Goal: Task Accomplishment & Management: Use online tool/utility

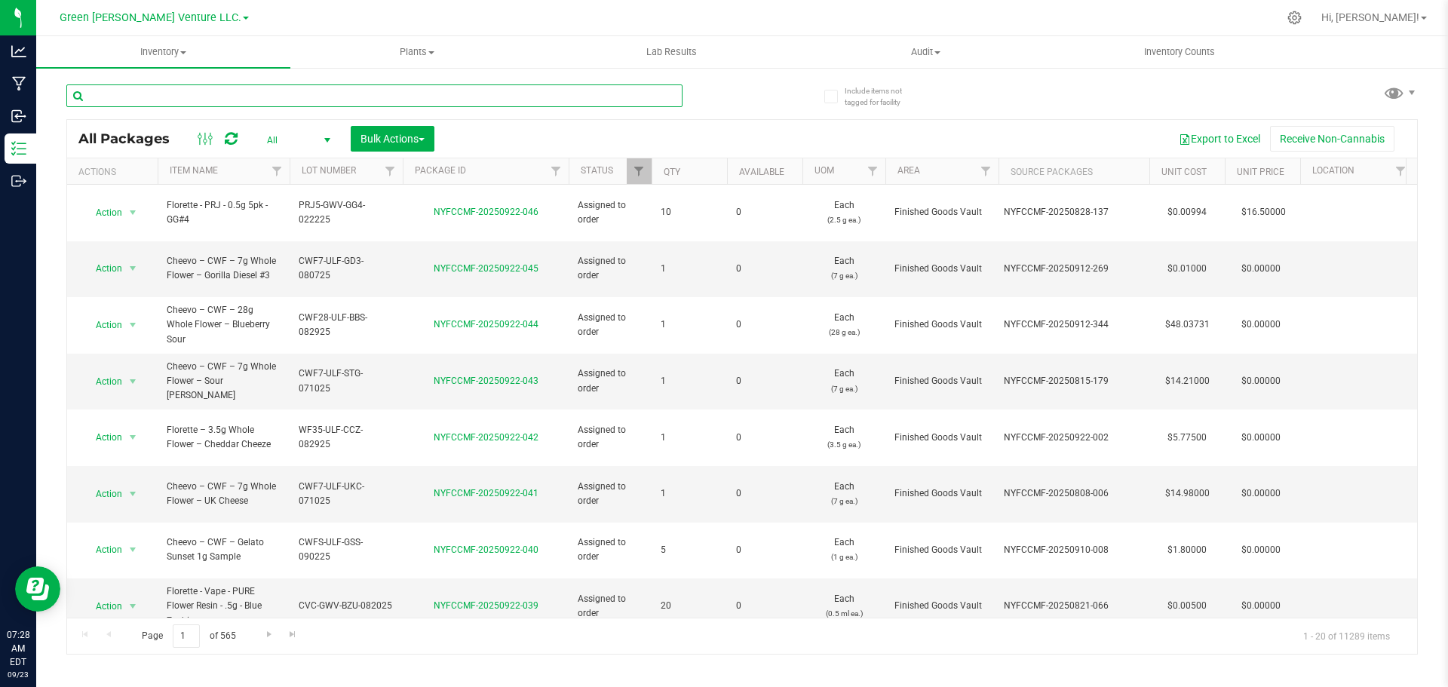
click at [129, 87] on input "text" at bounding box center [374, 95] width 616 height 23
type input "NYFCCMF-20250723-047"
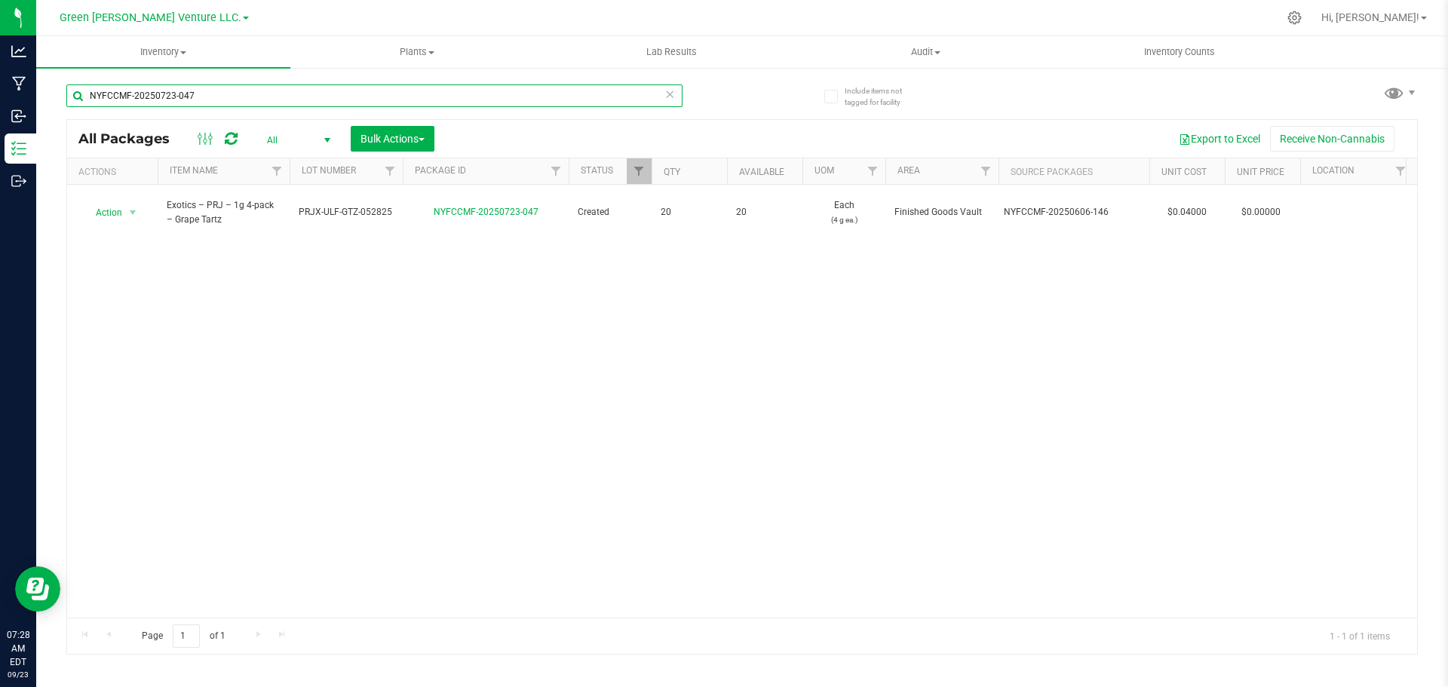
drag, startPoint x: 244, startPoint y: 97, endPoint x: 78, endPoint y: 91, distance: 166.0
click at [78, 91] on input "NYFCCMF-20250723-047" at bounding box center [374, 95] width 616 height 23
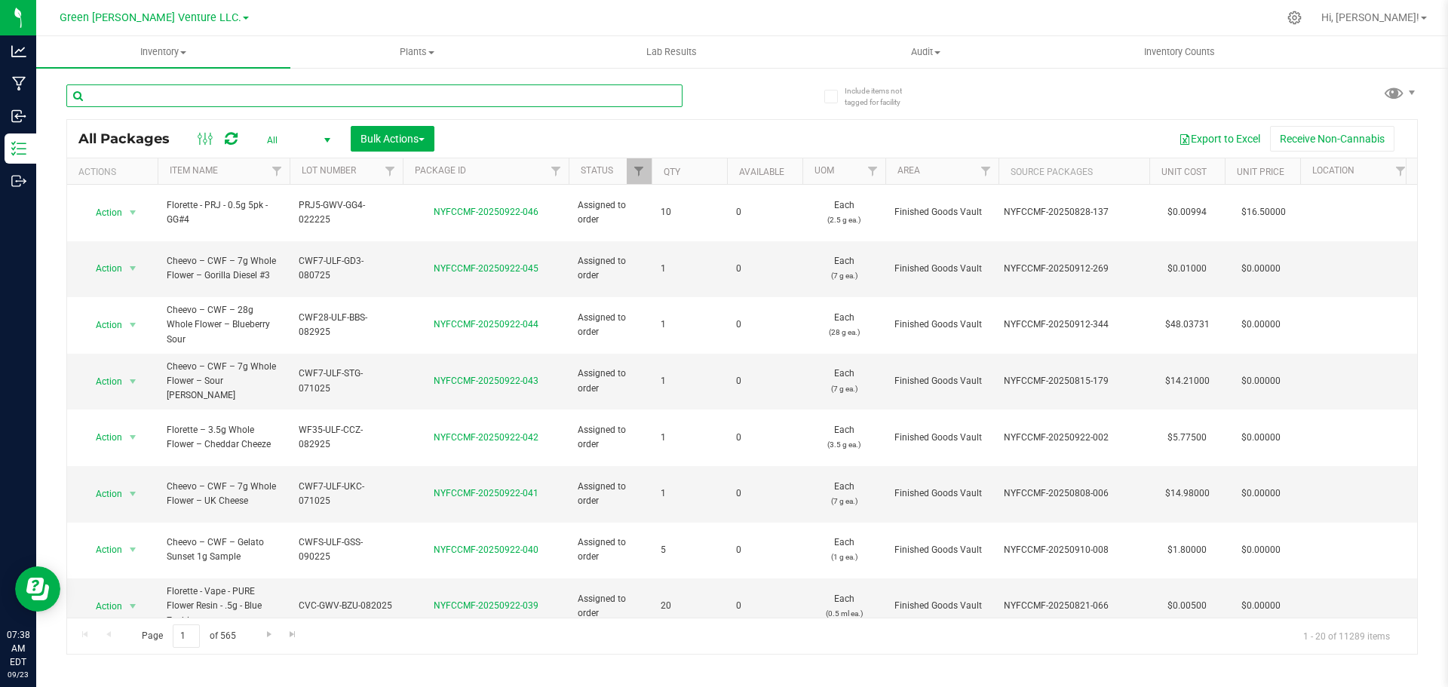
click at [174, 93] on input "text" at bounding box center [374, 95] width 616 height 23
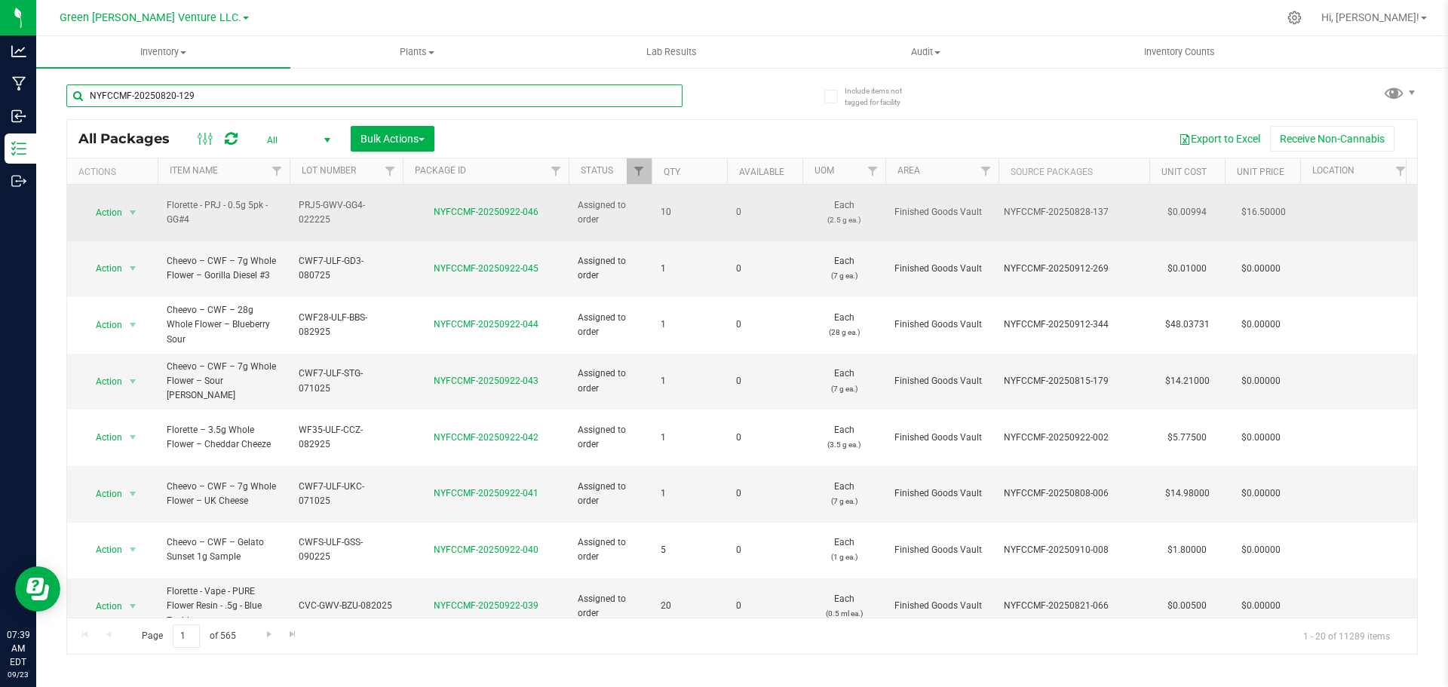
type input "NYFCCMF-20250820-129"
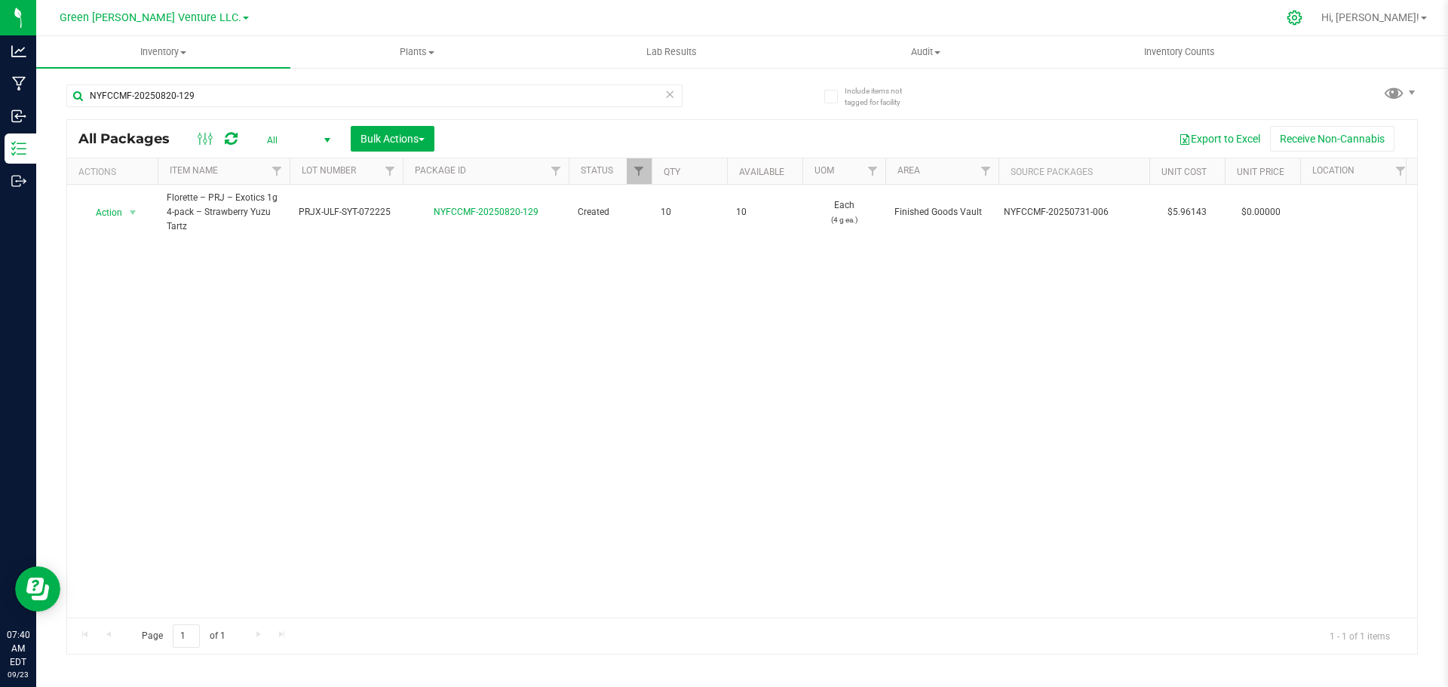
click at [1303, 20] on icon at bounding box center [1295, 18] width 16 height 16
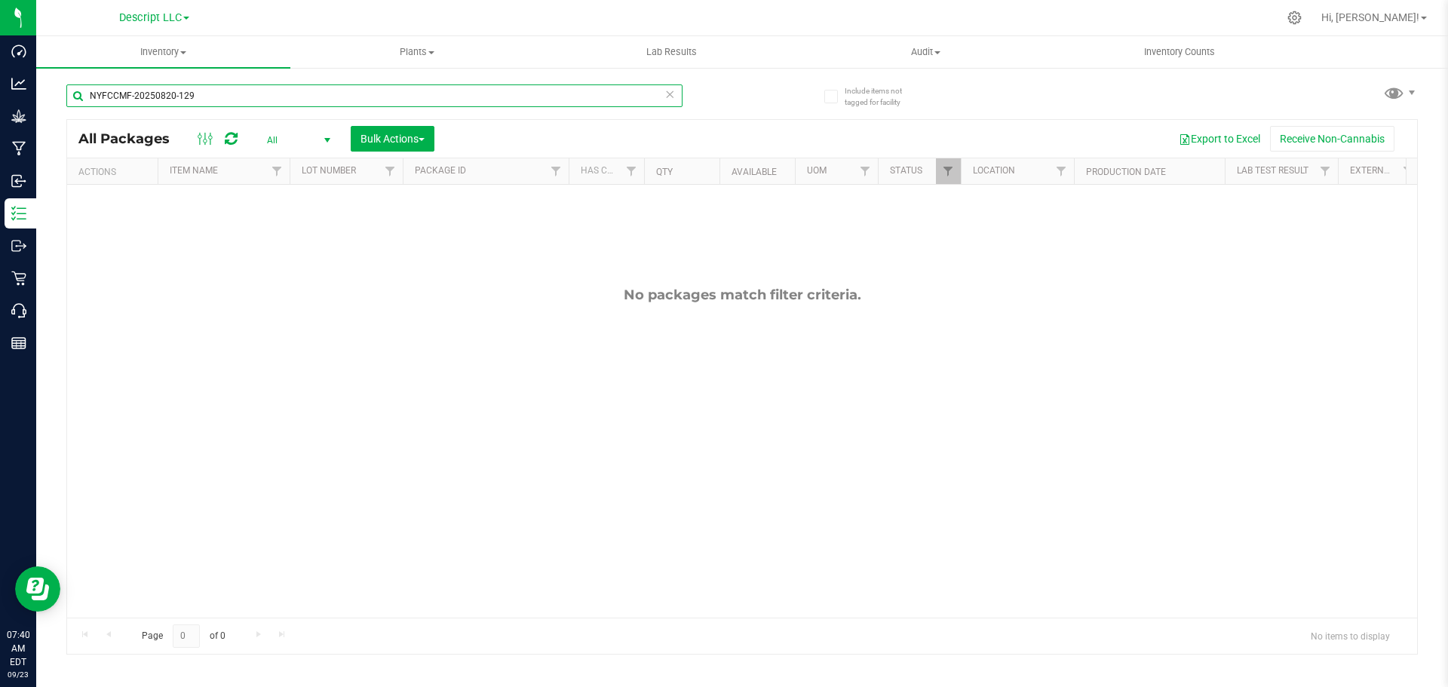
click at [212, 90] on input "NYFCCMF-20250820-129" at bounding box center [374, 95] width 616 height 23
click at [212, 89] on input "NYFCCMF-20250820-129" at bounding box center [374, 95] width 616 height 23
type input "strawberry yuzu"
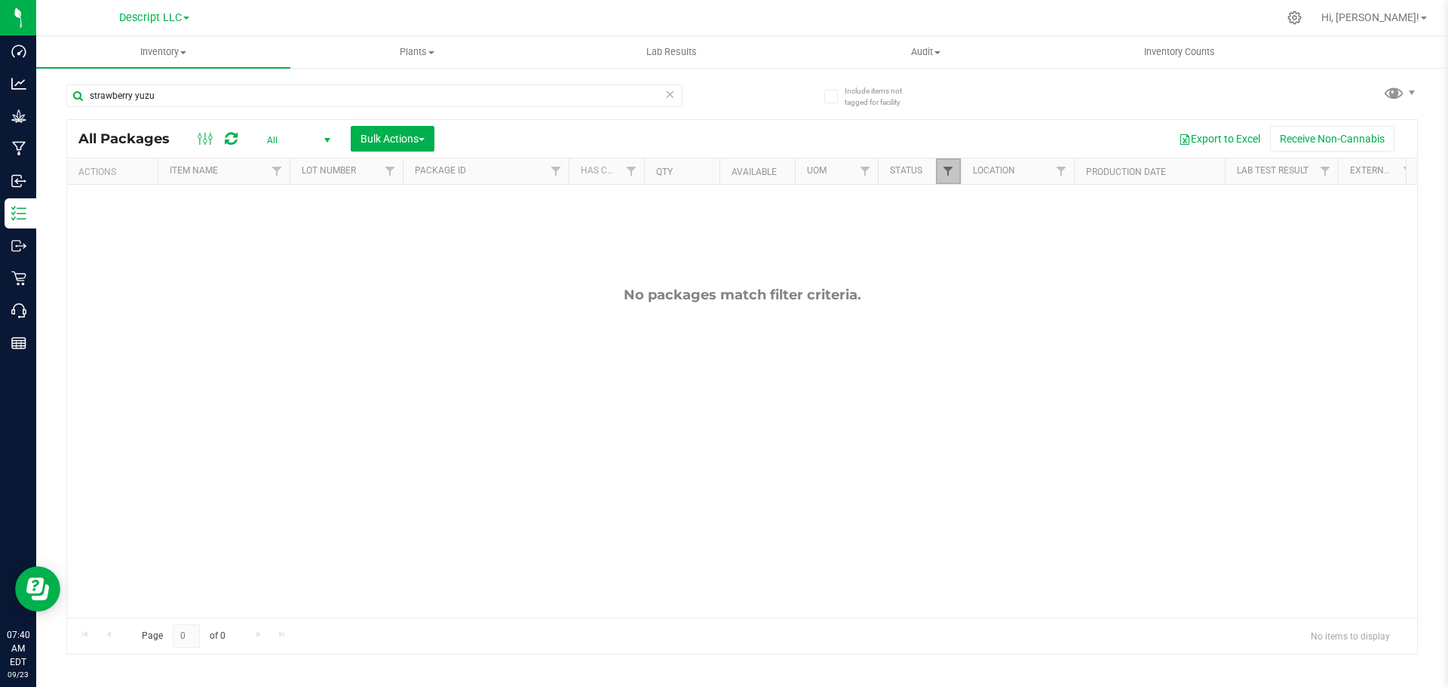
click at [953, 176] on span "Filter" at bounding box center [948, 171] width 12 height 12
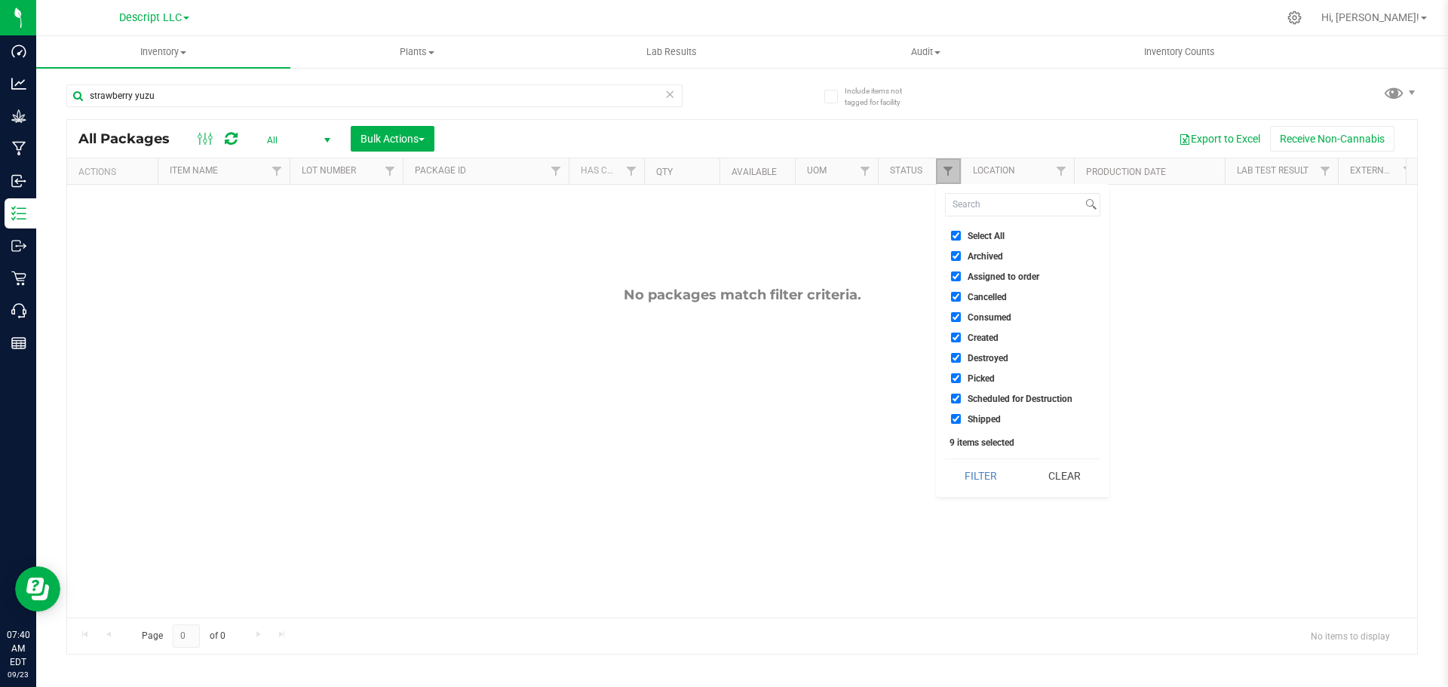
click at [953, 178] on link "Filter" at bounding box center [948, 171] width 25 height 26
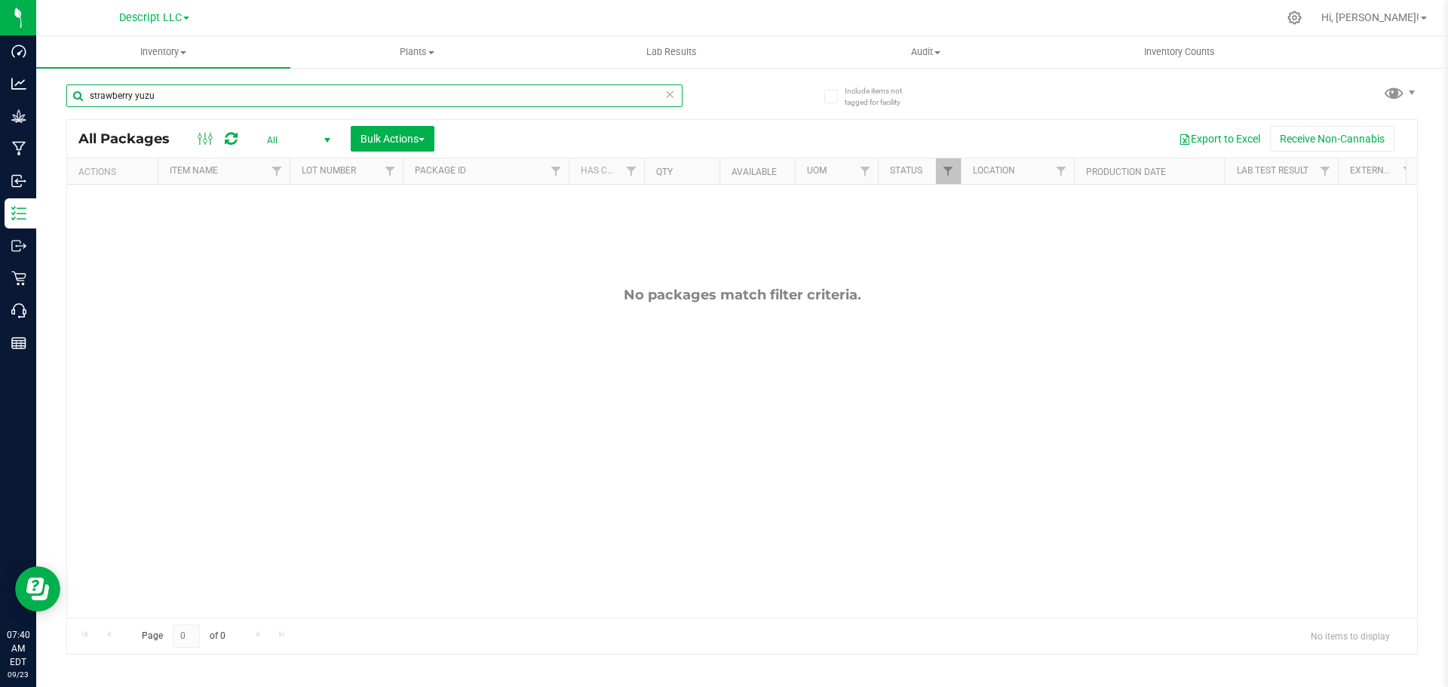
click at [201, 96] on input "strawberry yuzu" at bounding box center [374, 95] width 616 height 23
click at [186, 13] on link "Descript LLC" at bounding box center [154, 17] width 70 height 14
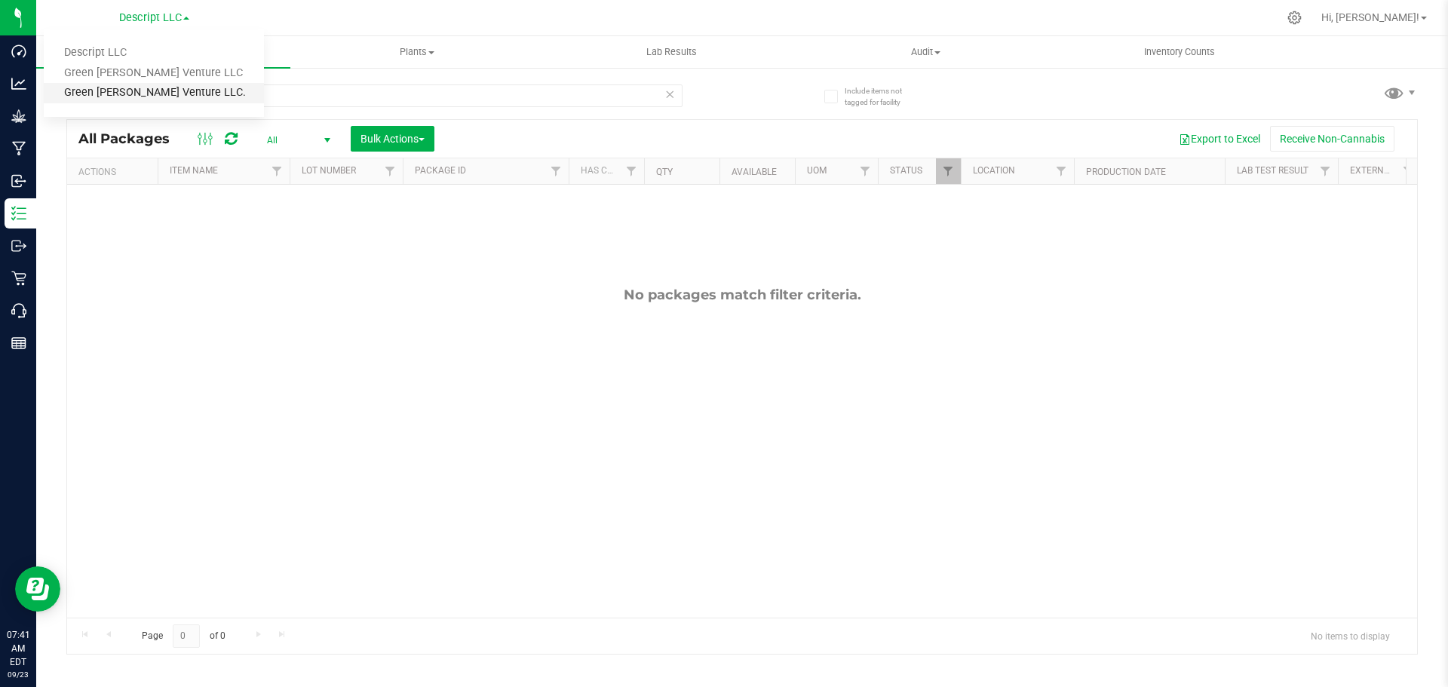
click at [161, 85] on link "Green [PERSON_NAME] Venture LLC." at bounding box center [154, 93] width 220 height 20
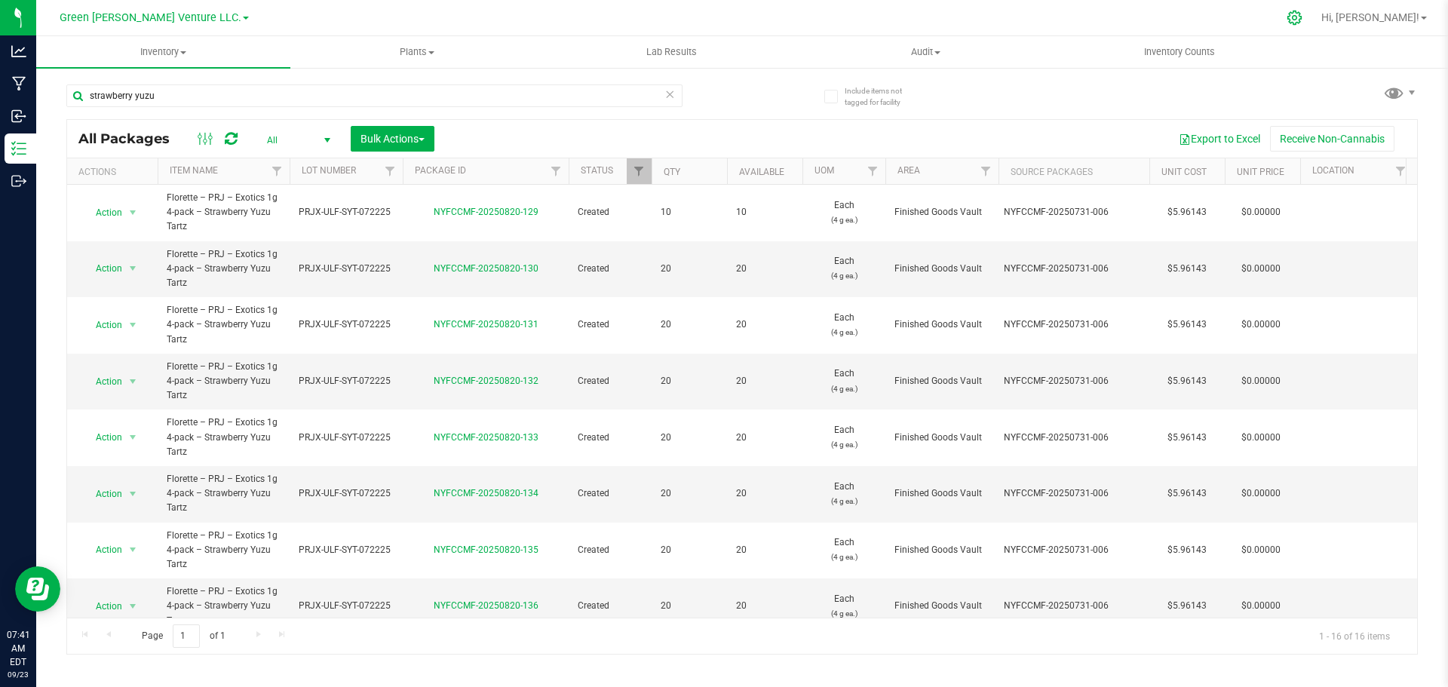
click at [1303, 23] on icon at bounding box center [1295, 18] width 16 height 16
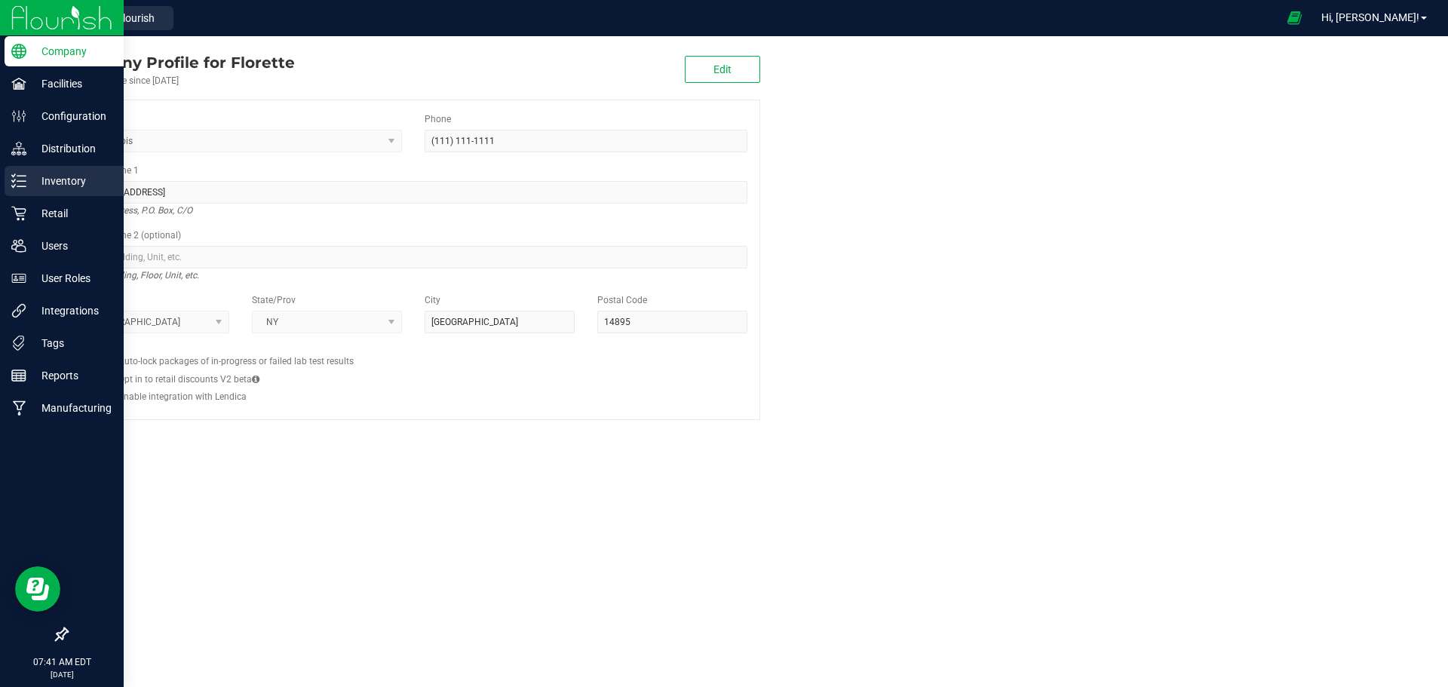
click at [73, 187] on p "Inventory" at bounding box center [71, 181] width 91 height 18
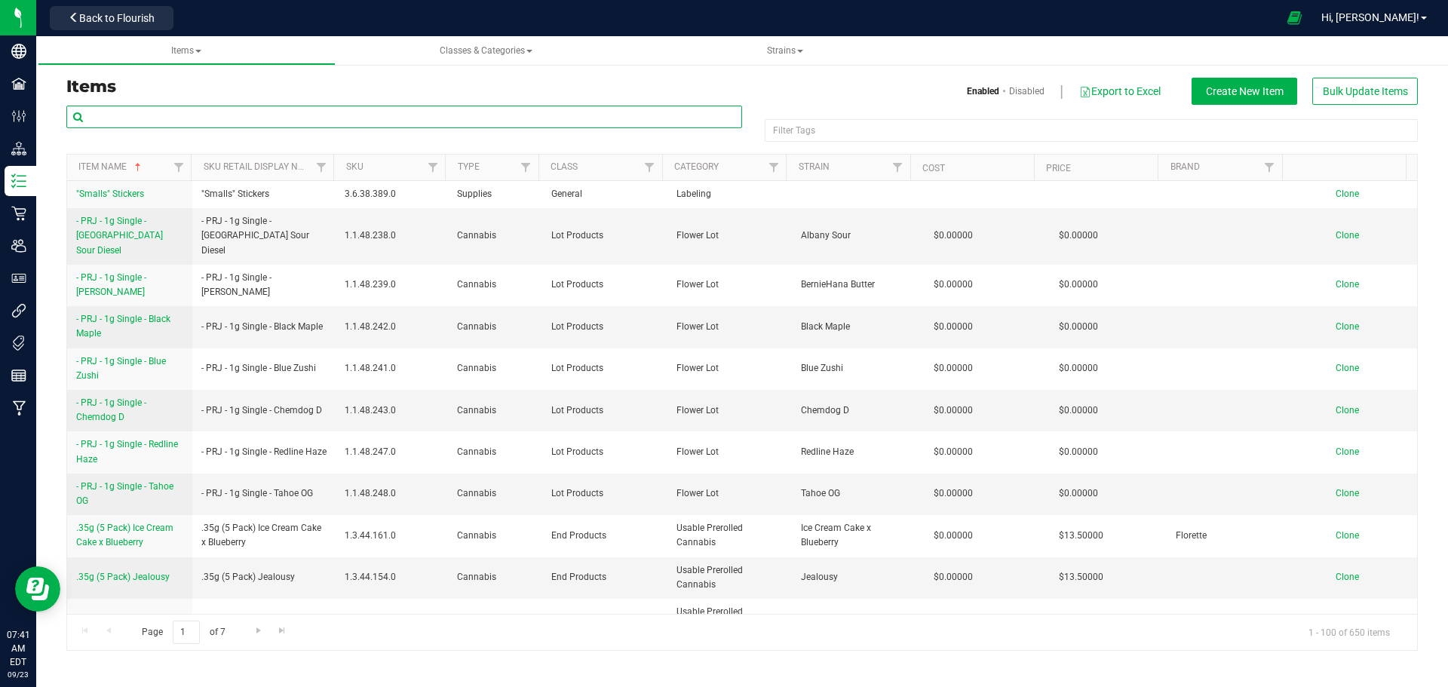
click at [136, 121] on input "text" at bounding box center [404, 117] width 676 height 23
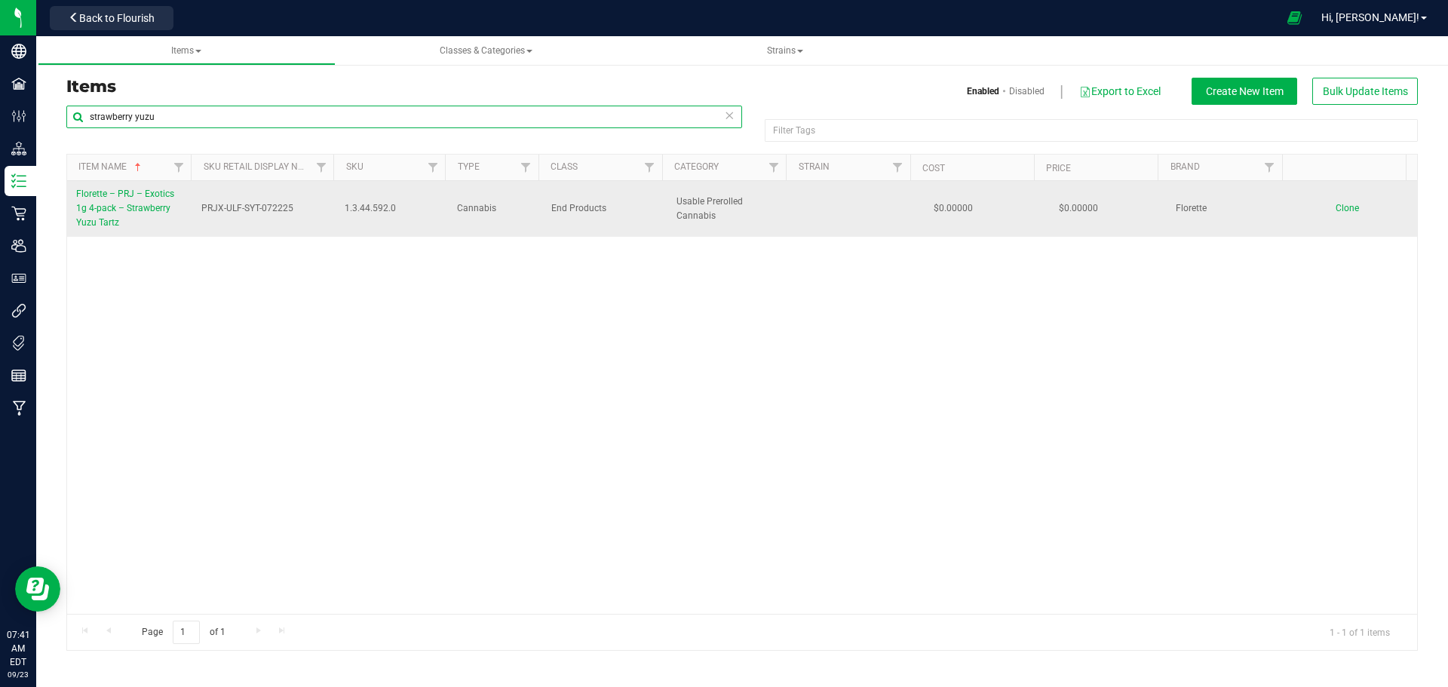
type input "strawberry yuzu"
click at [140, 207] on span "Florette – PRJ – Exotics 1g 4-pack – Strawberry Yuzu Tartz" at bounding box center [125, 208] width 98 height 39
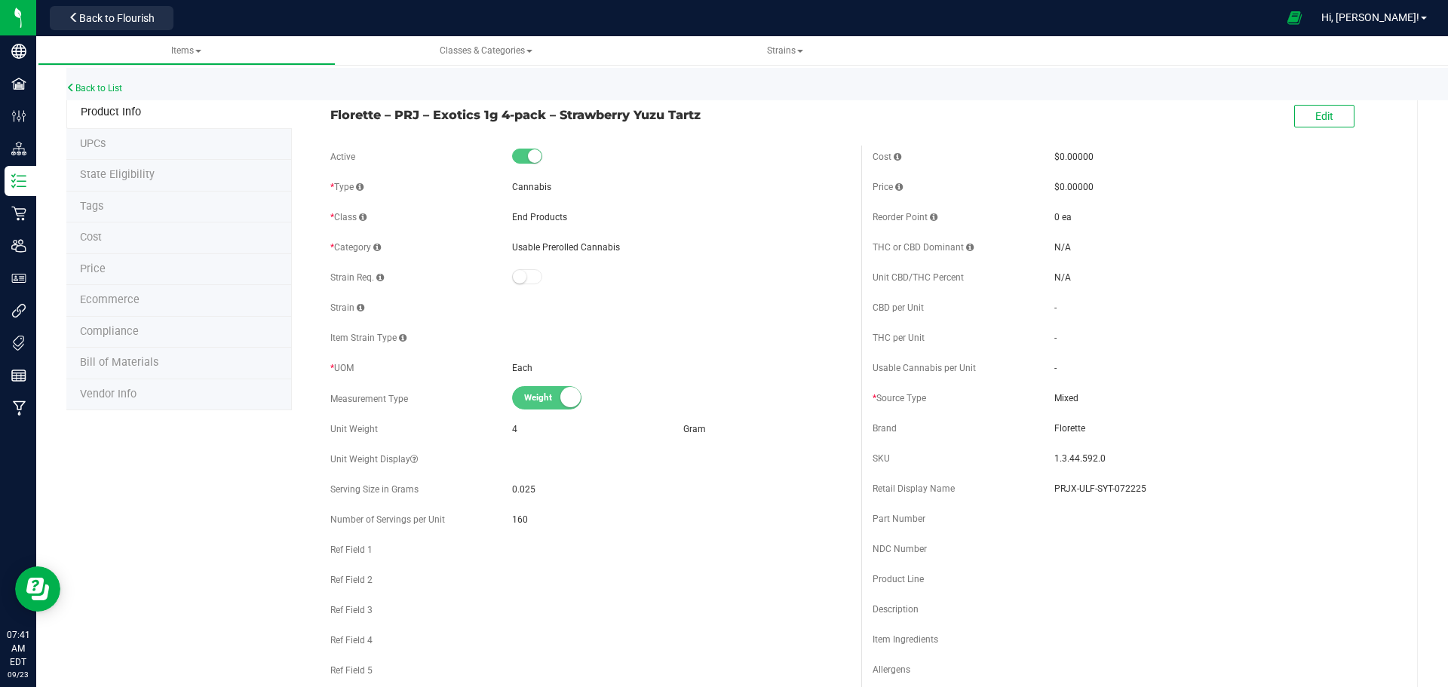
click at [127, 299] on span "Ecommerce" at bounding box center [110, 299] width 60 height 13
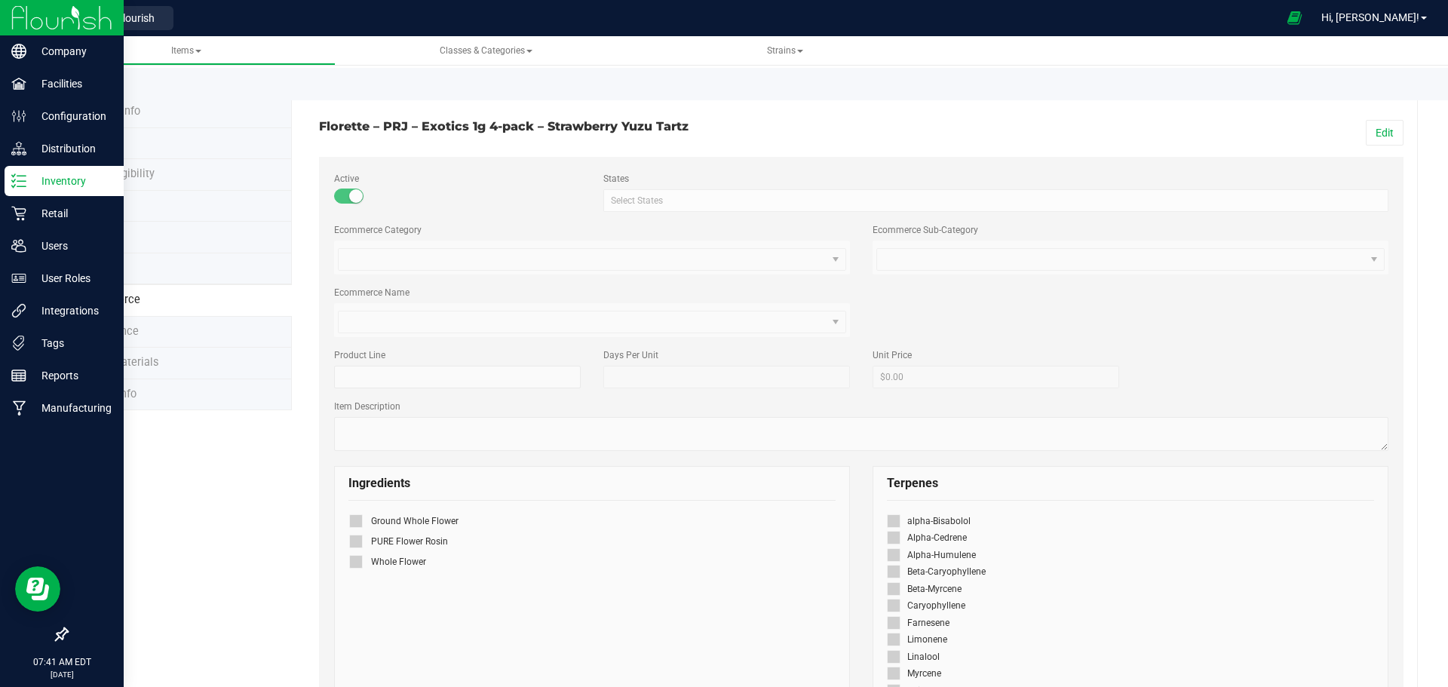
click at [56, 178] on p "Inventory" at bounding box center [71, 181] width 91 height 18
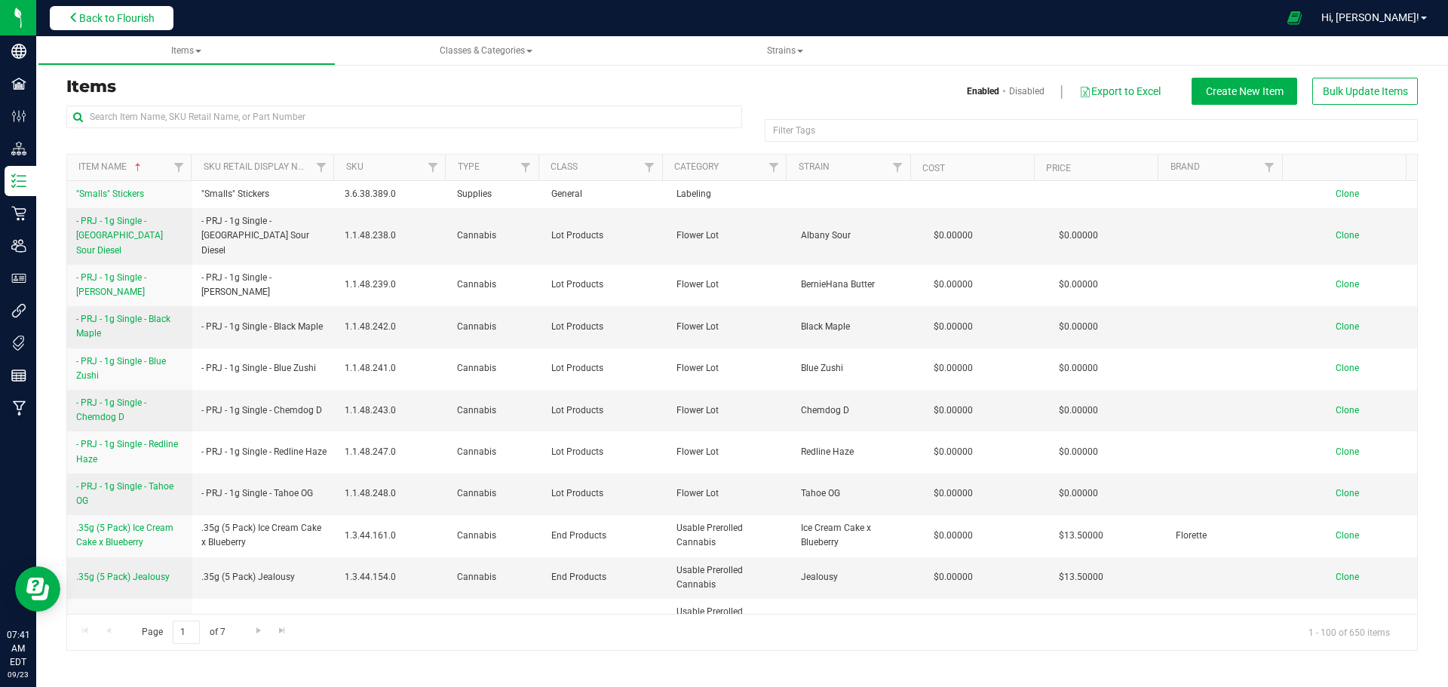
click at [134, 16] on span "Back to Flourish" at bounding box center [116, 18] width 75 height 12
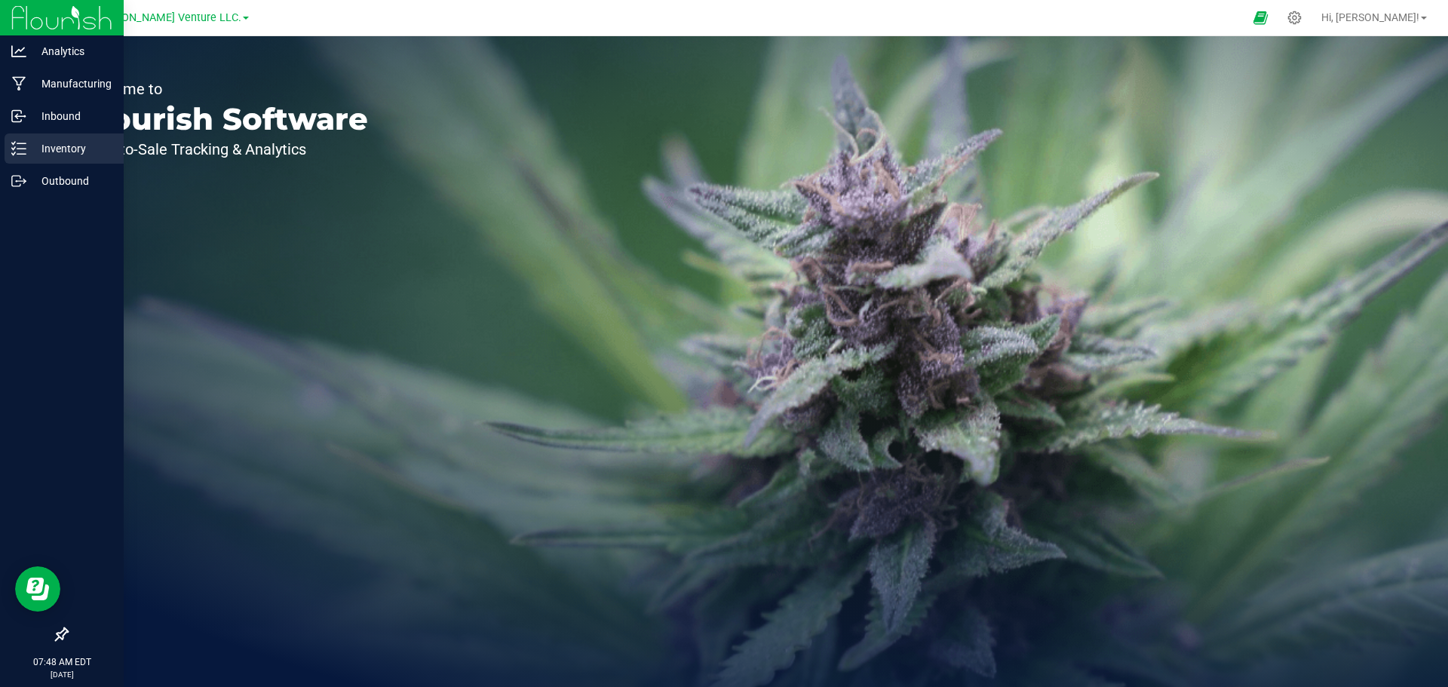
click at [72, 141] on p "Inventory" at bounding box center [71, 149] width 91 height 18
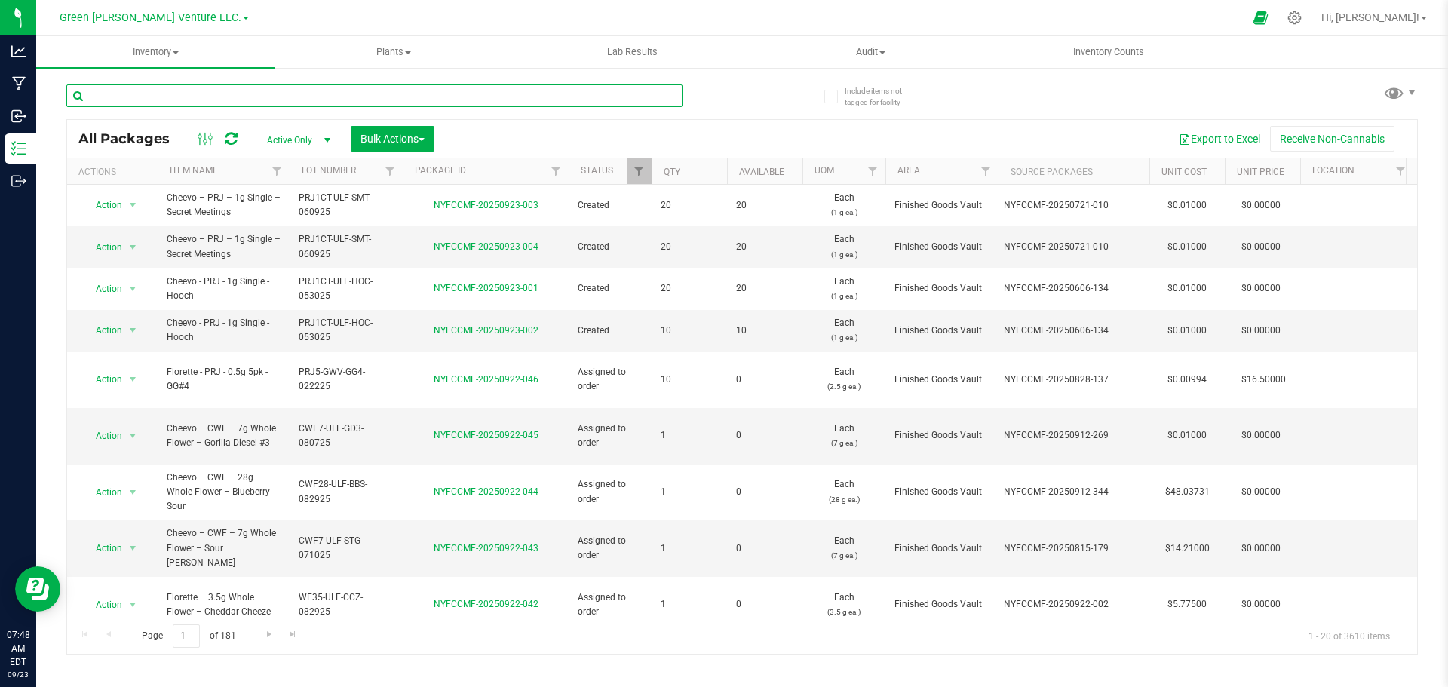
click at [259, 92] on input "text" at bounding box center [374, 95] width 616 height 23
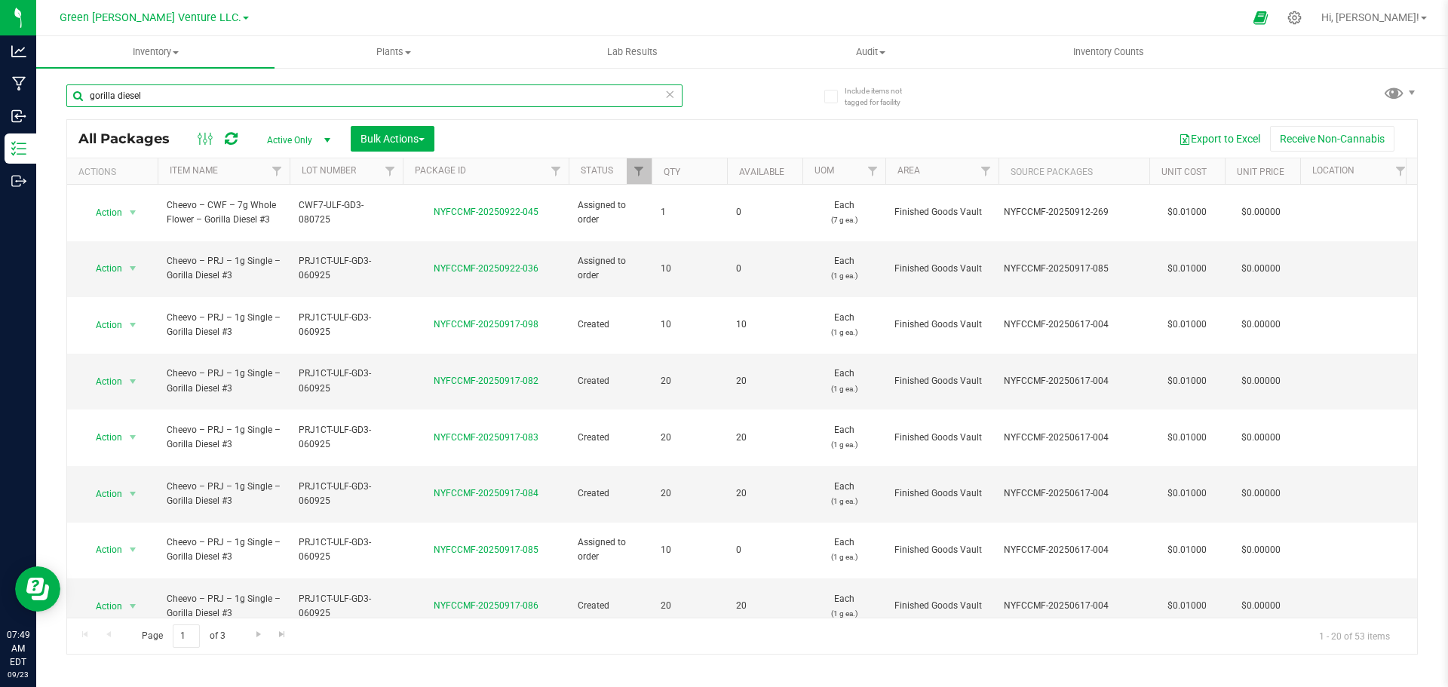
type input "gorilla diesel"
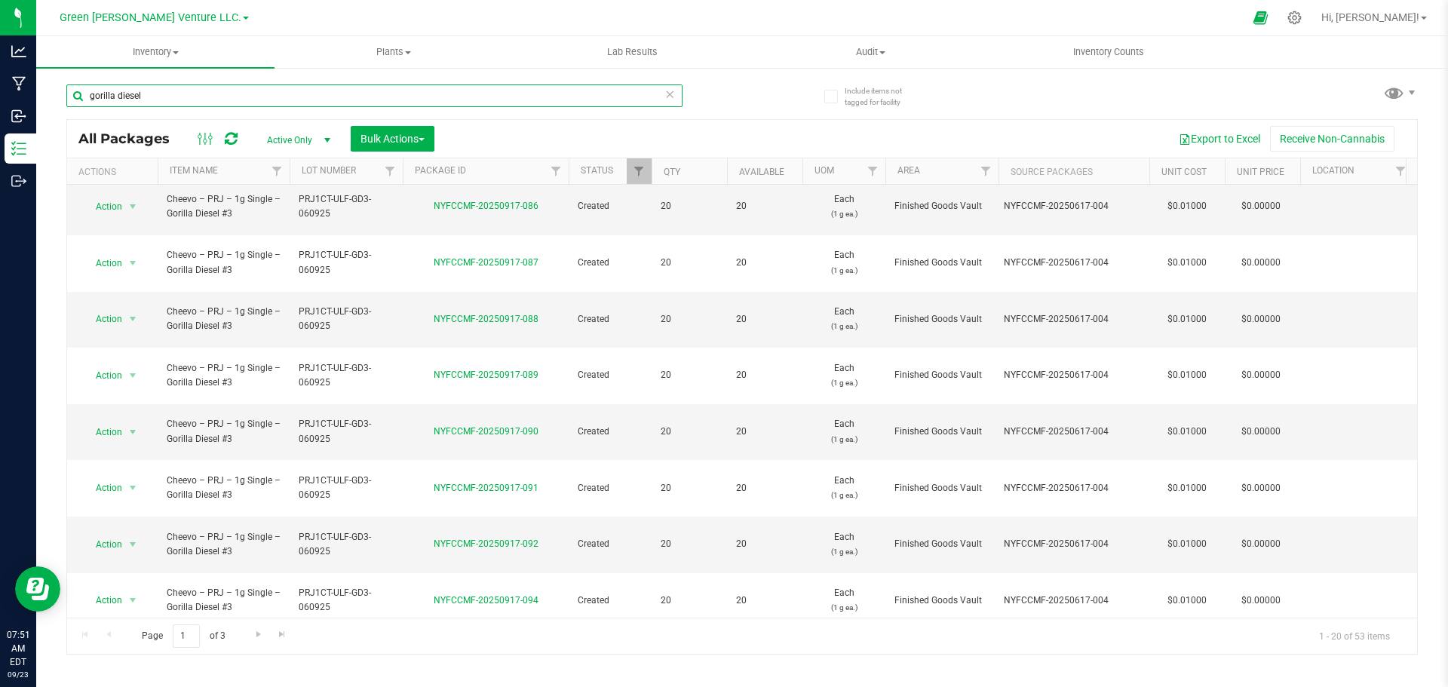
scroll to position [413, 0]
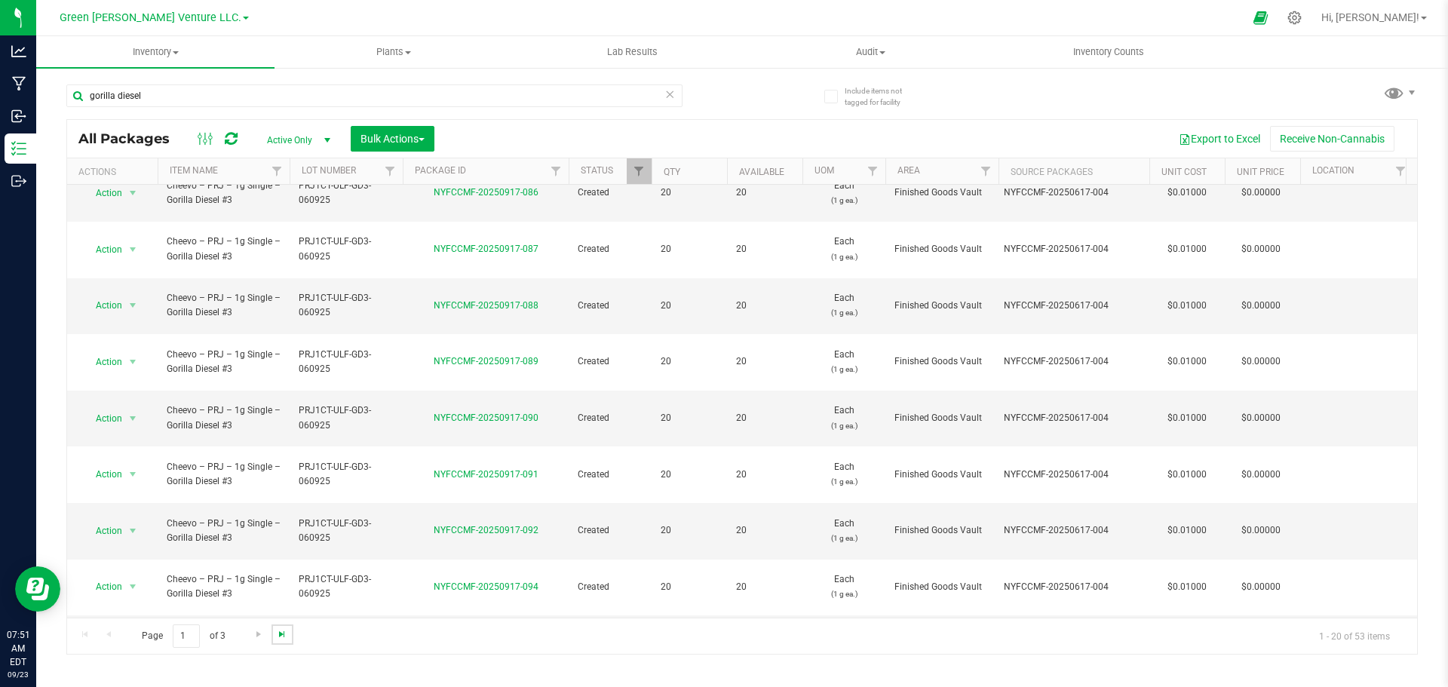
click at [281, 637] on span "Go to the last page" at bounding box center [282, 634] width 12 height 12
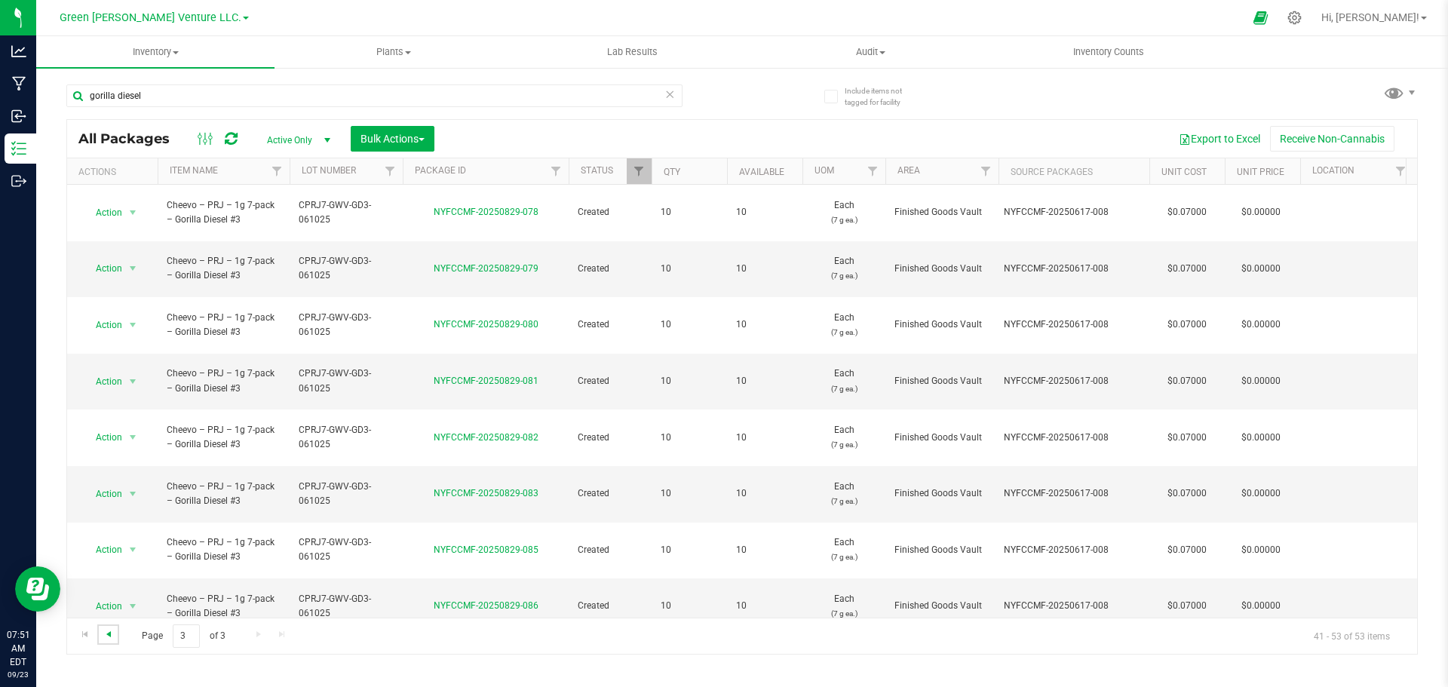
click at [113, 634] on span "Go to the previous page" at bounding box center [109, 634] width 12 height 12
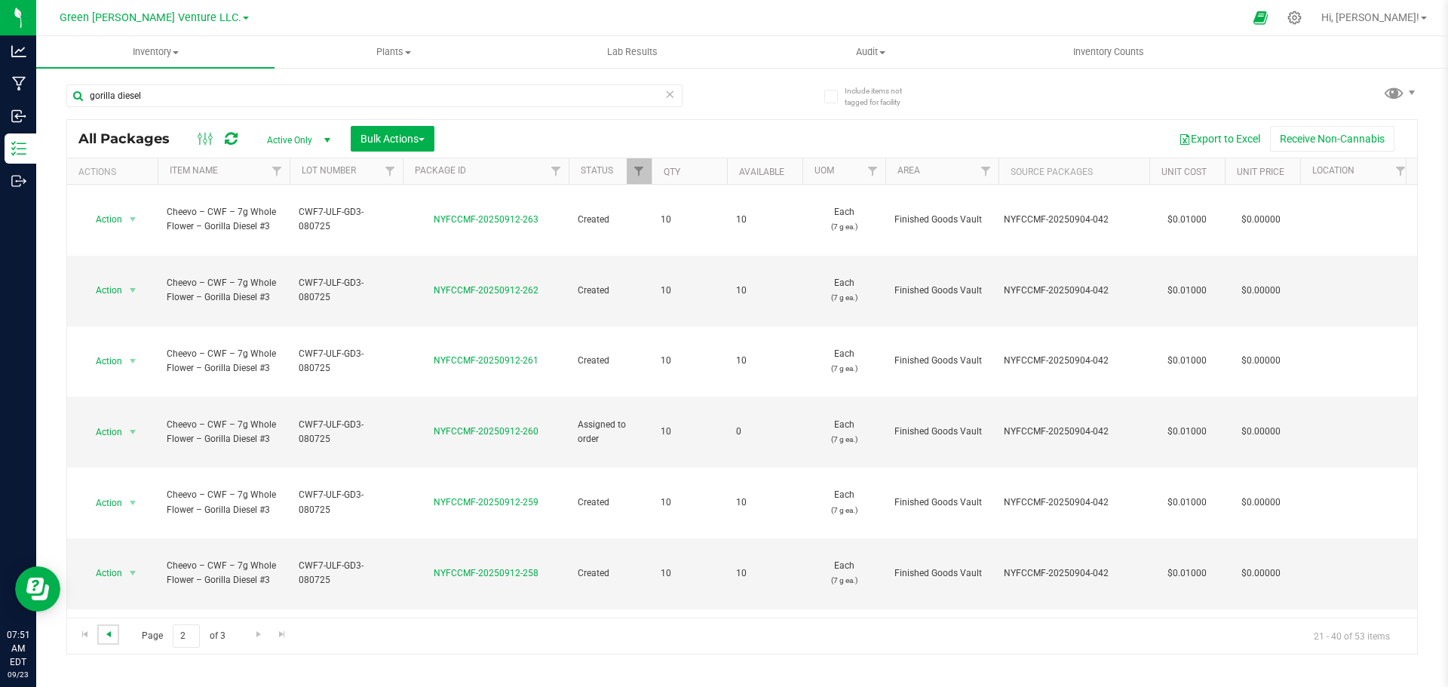
click at [107, 635] on span "Go to the previous page" at bounding box center [109, 634] width 12 height 12
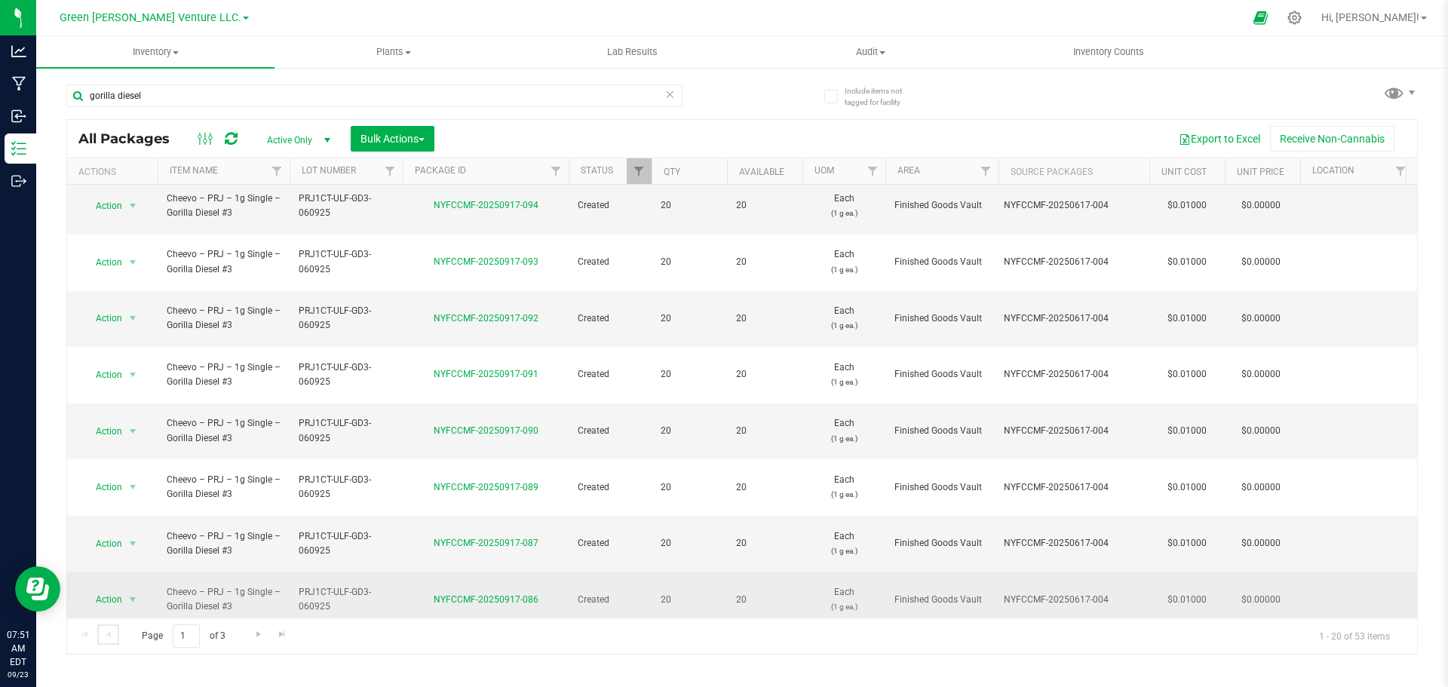
scroll to position [413, 0]
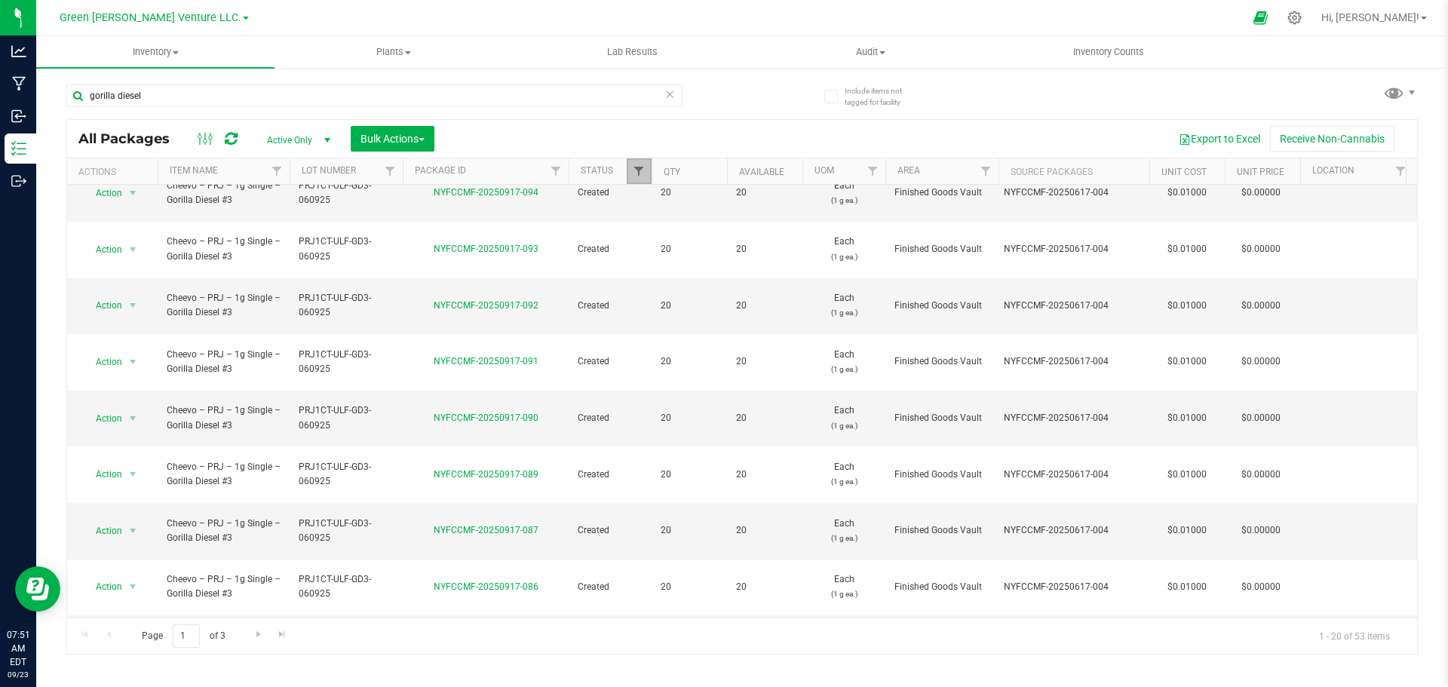
click at [636, 176] on span "Filter" at bounding box center [639, 171] width 12 height 12
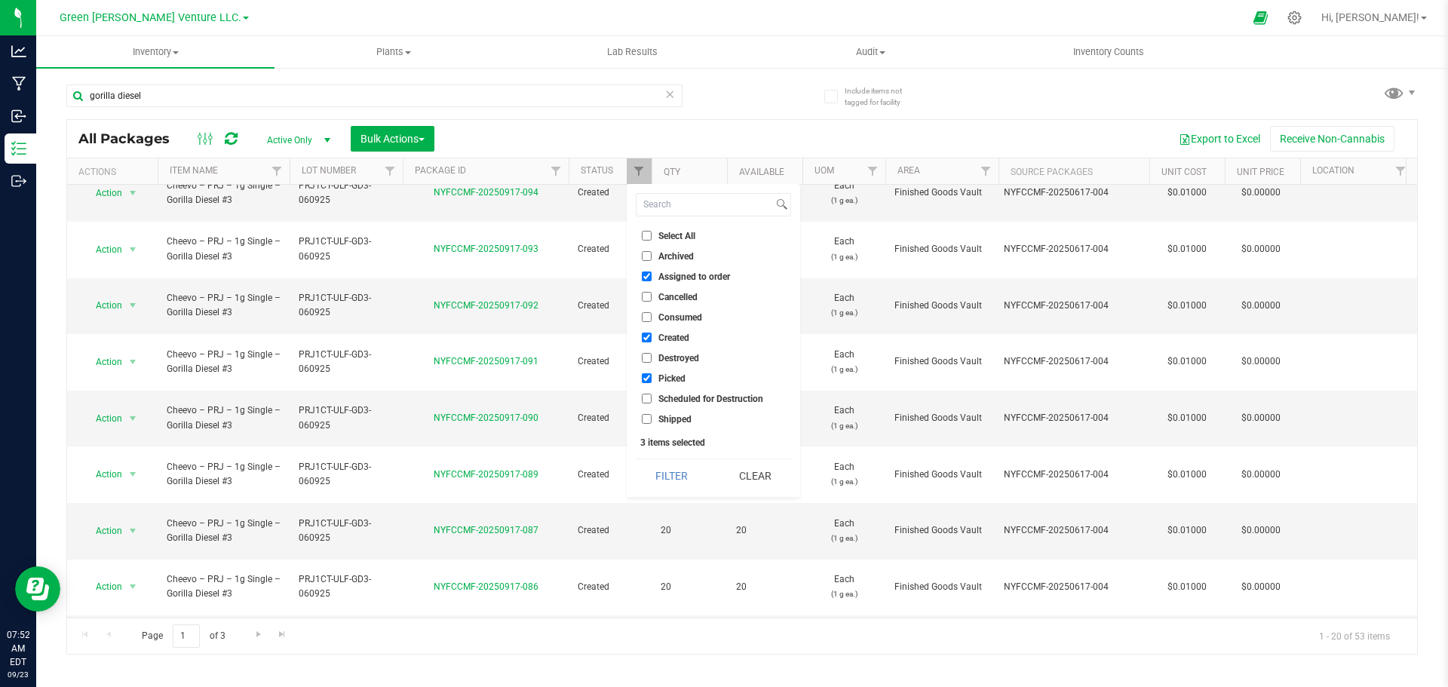
click at [648, 380] on input "Picked" at bounding box center [647, 378] width 10 height 10
checkbox input "false"
click at [648, 277] on input "Assigned to order" at bounding box center [647, 277] width 10 height 10
checkbox input "false"
click at [682, 474] on button "Filter" at bounding box center [672, 475] width 72 height 33
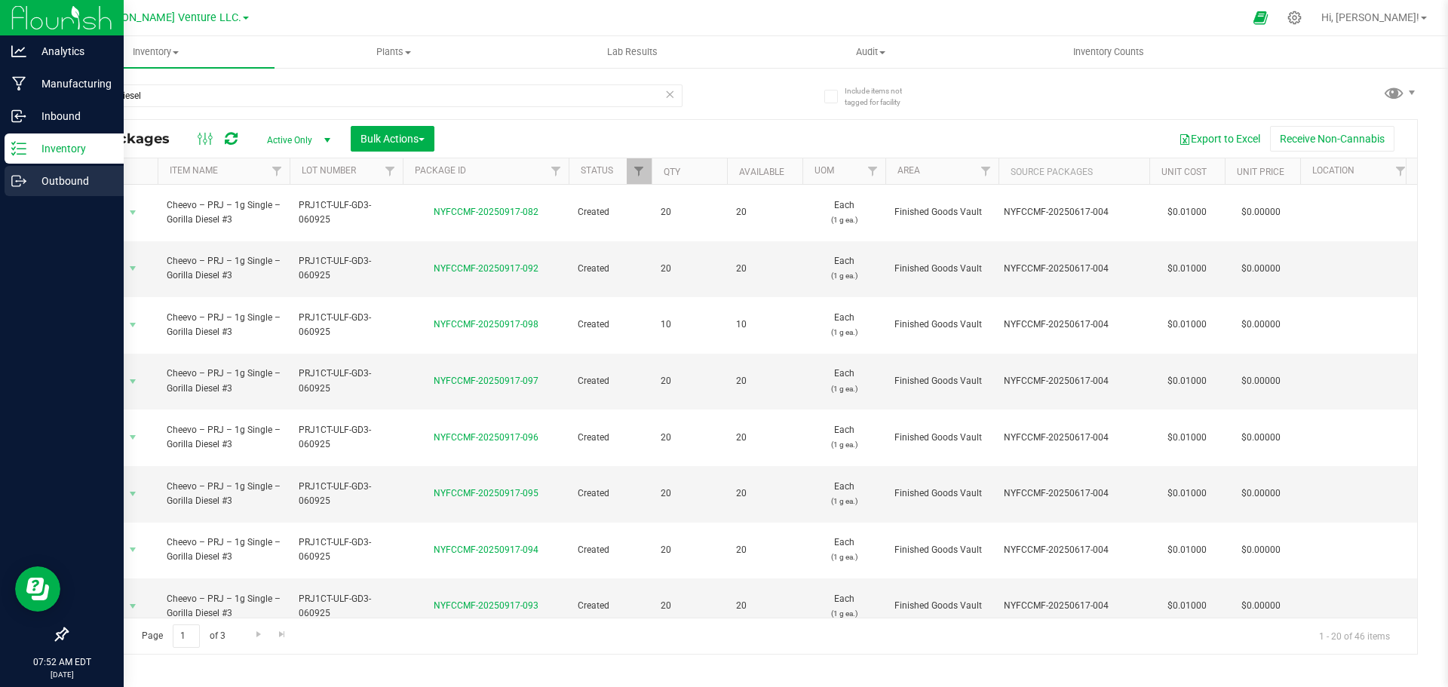
click at [58, 180] on p "Outbound" at bounding box center [71, 181] width 91 height 18
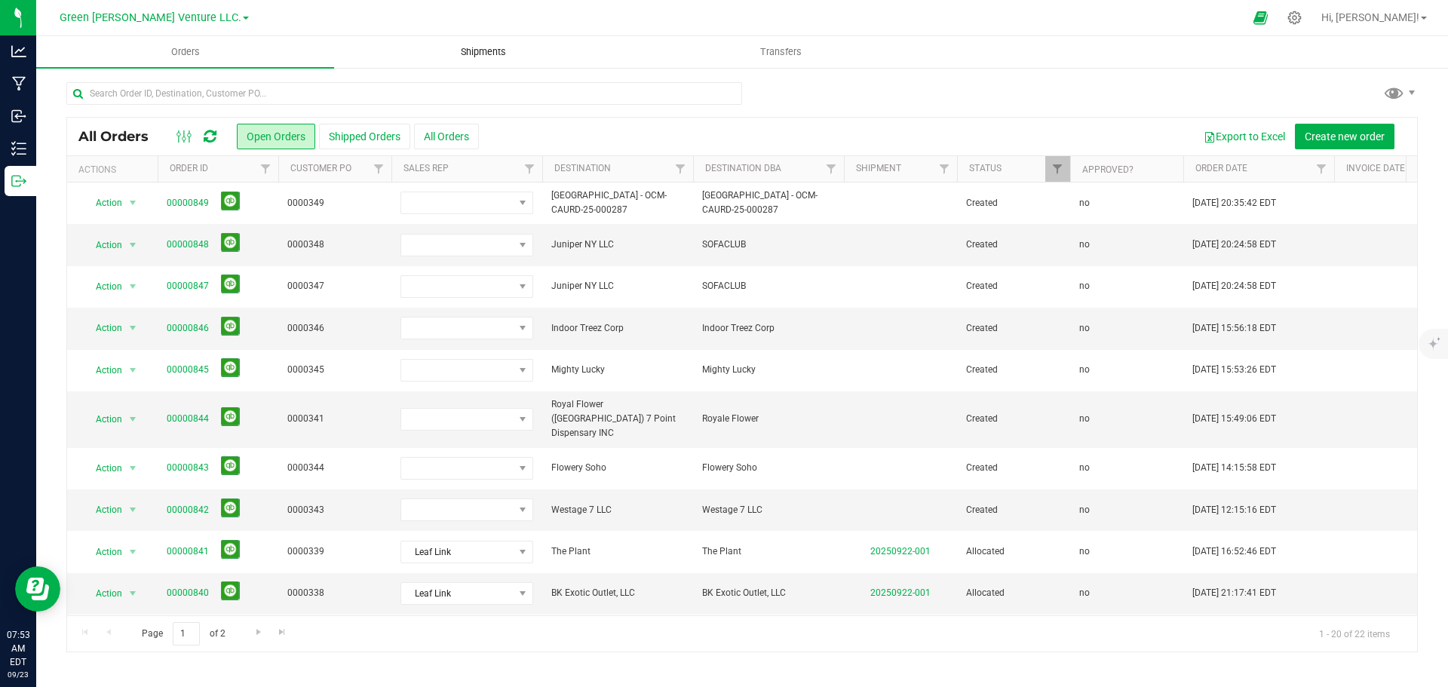
click at [471, 52] on span "Shipments" at bounding box center [483, 52] width 86 height 14
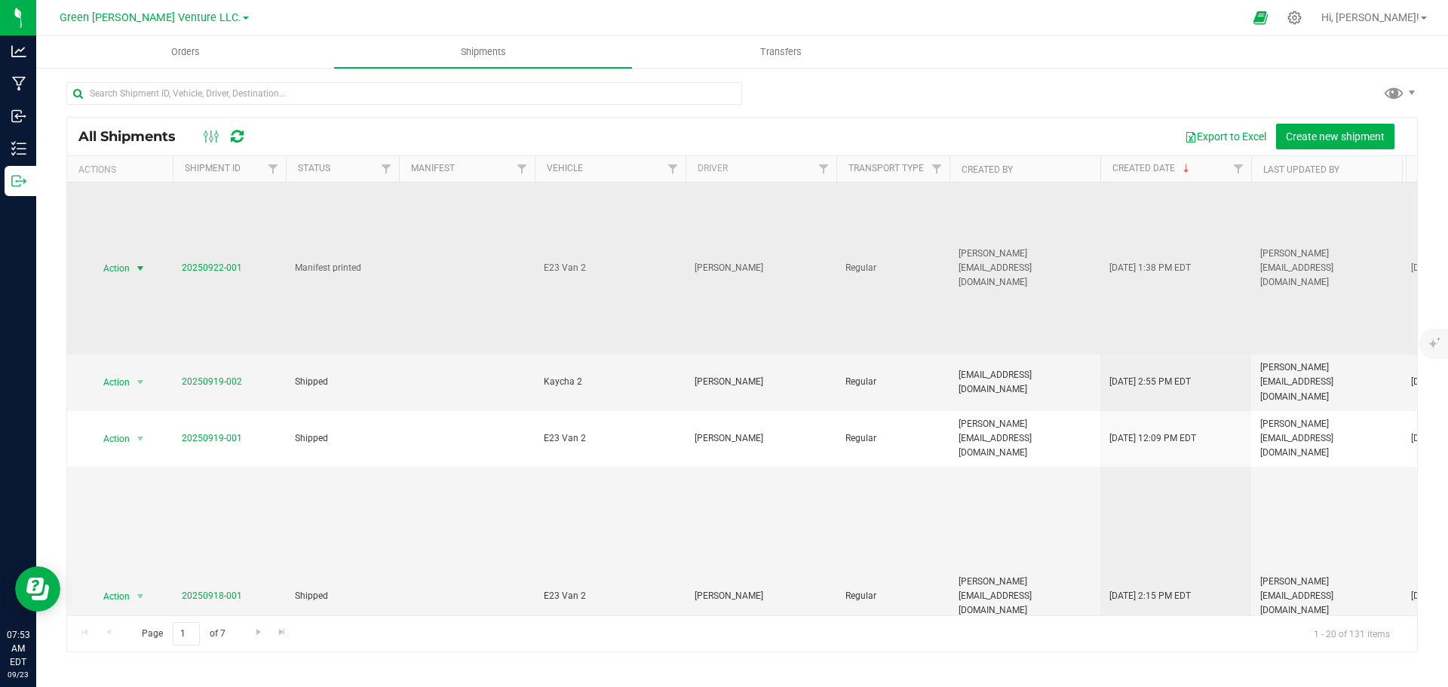
click at [118, 262] on span "Action" at bounding box center [110, 268] width 41 height 21
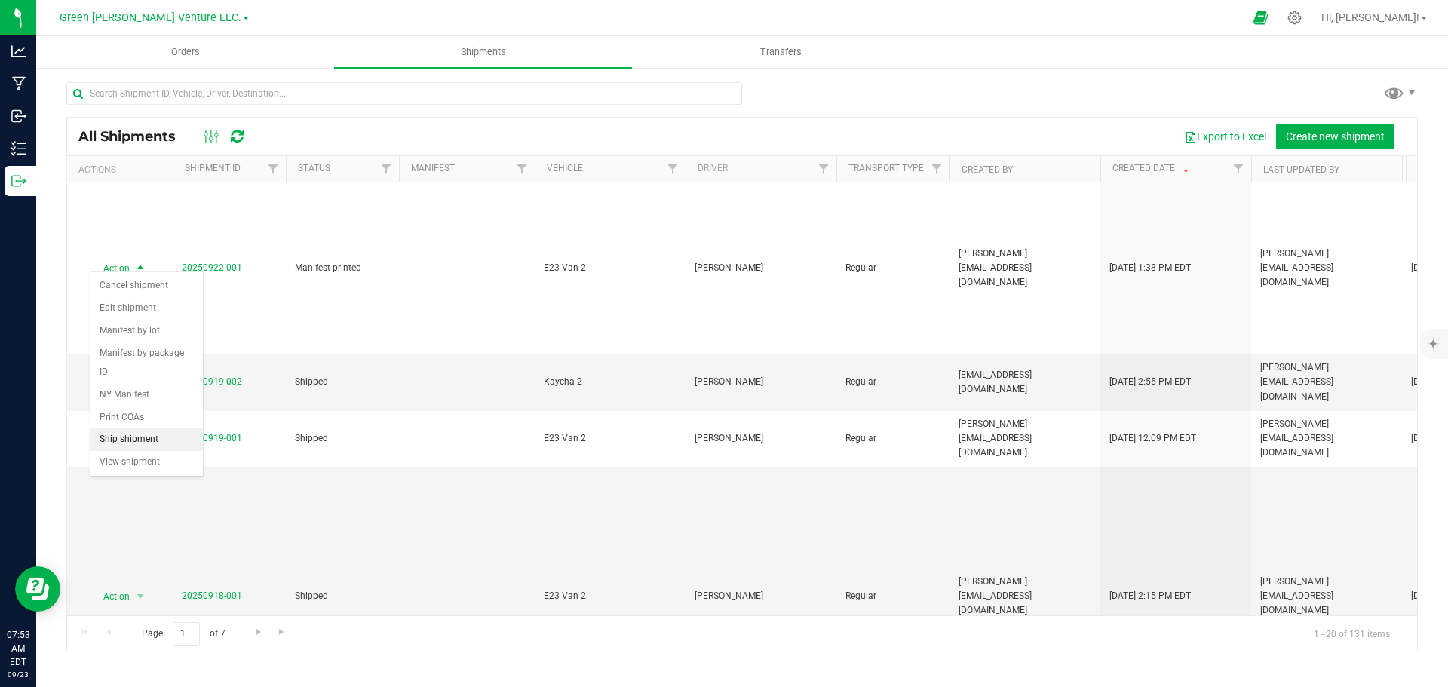
click at [133, 428] on li "Ship shipment" at bounding box center [147, 439] width 112 height 23
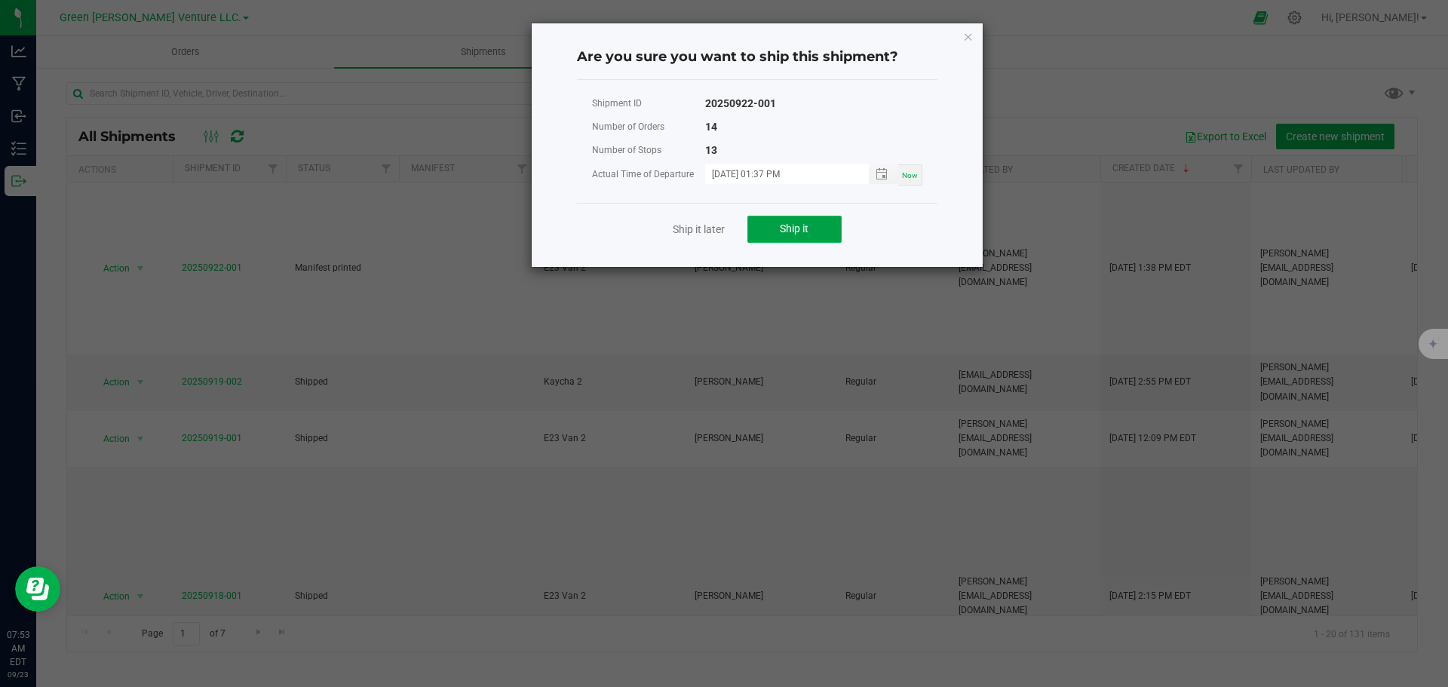
click at [769, 231] on button "Ship it" at bounding box center [794, 229] width 94 height 27
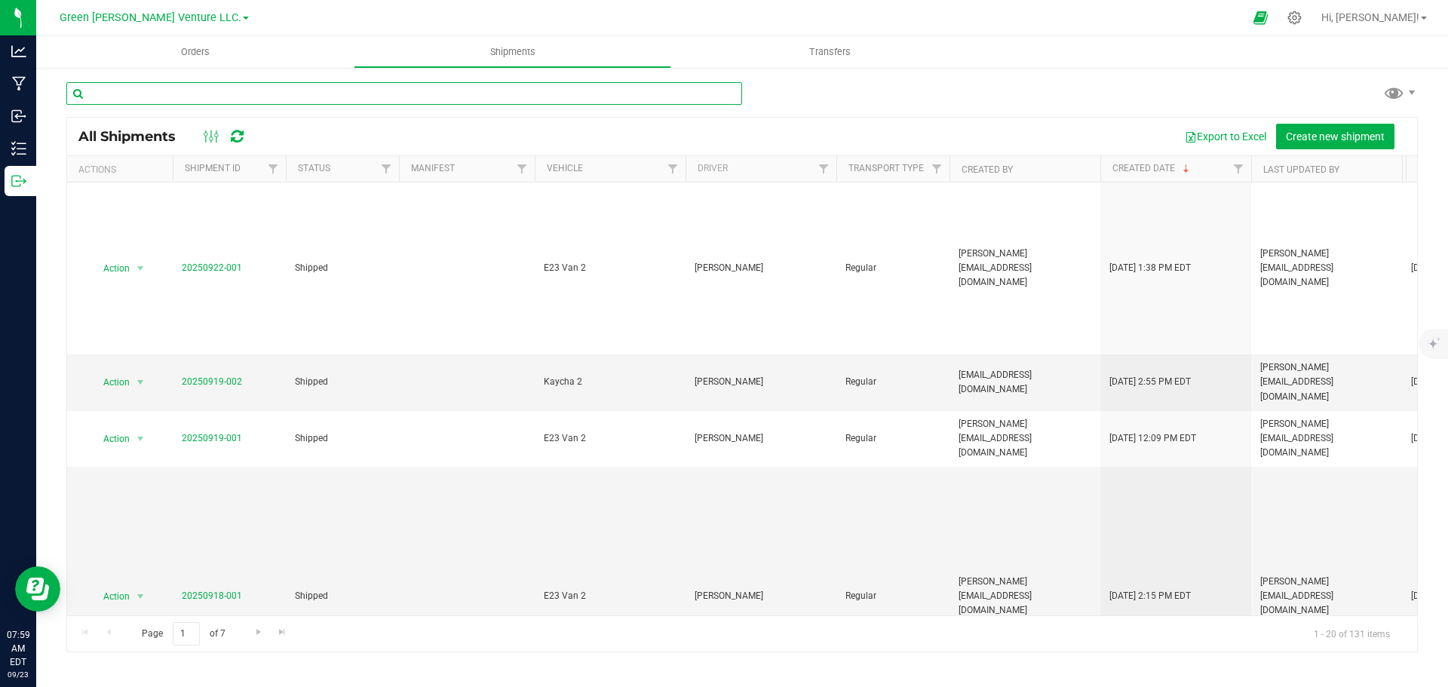
click at [349, 83] on input "text" at bounding box center [404, 93] width 676 height 23
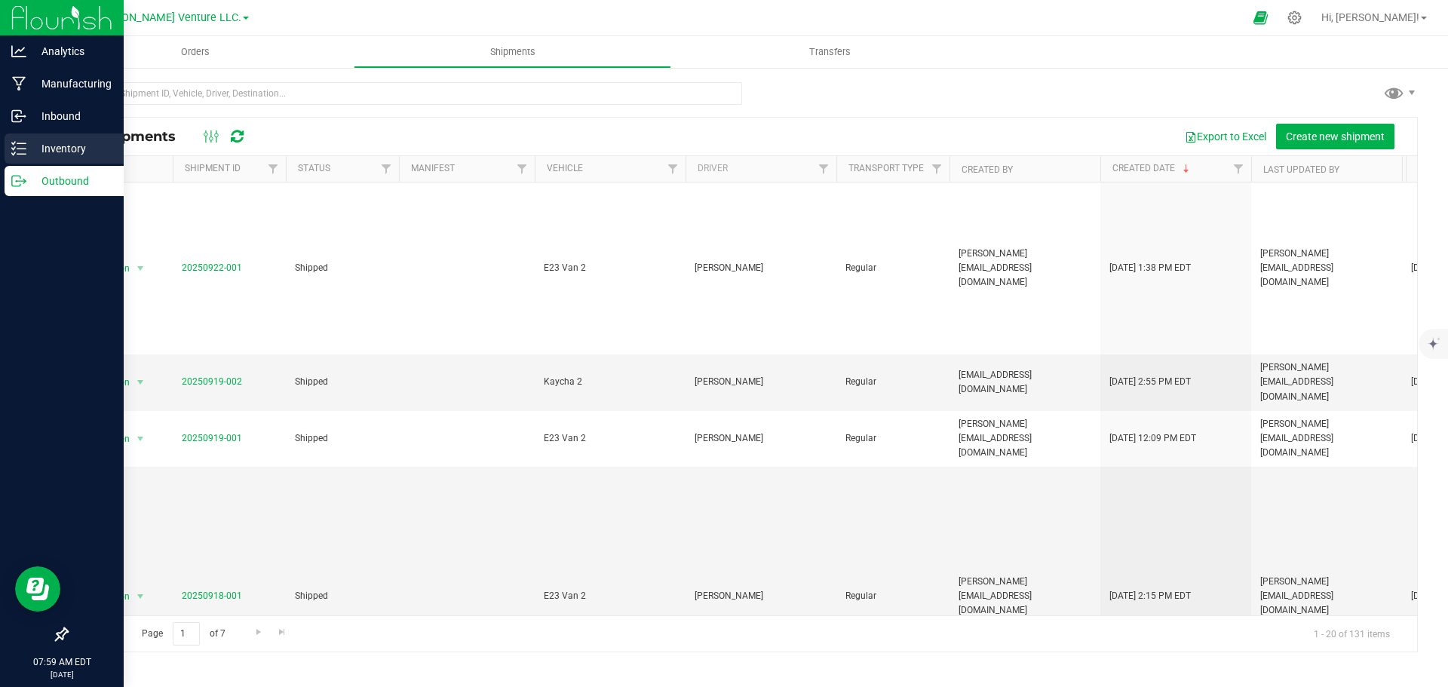
click at [33, 148] on p "Inventory" at bounding box center [71, 149] width 91 height 18
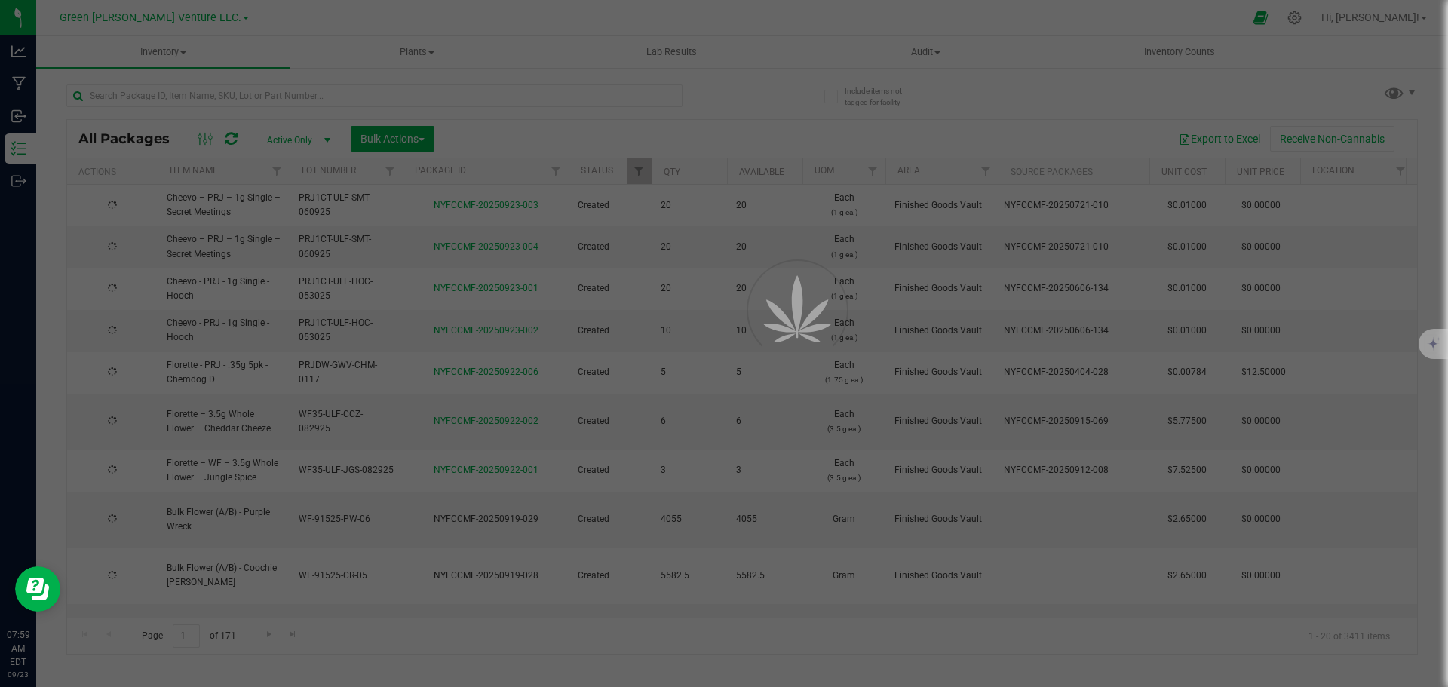
click at [207, 94] on div at bounding box center [724, 343] width 1448 height 687
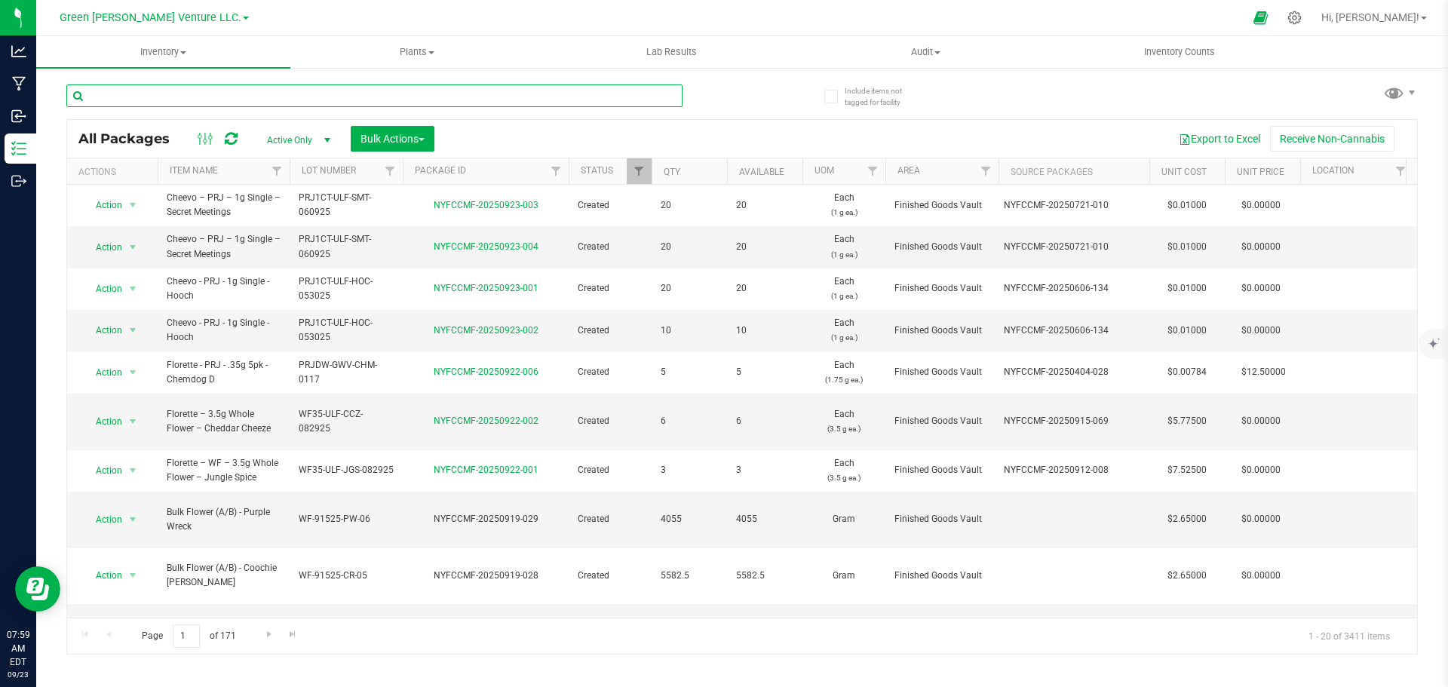
click at [204, 93] on input "text" at bounding box center [374, 95] width 616 height 23
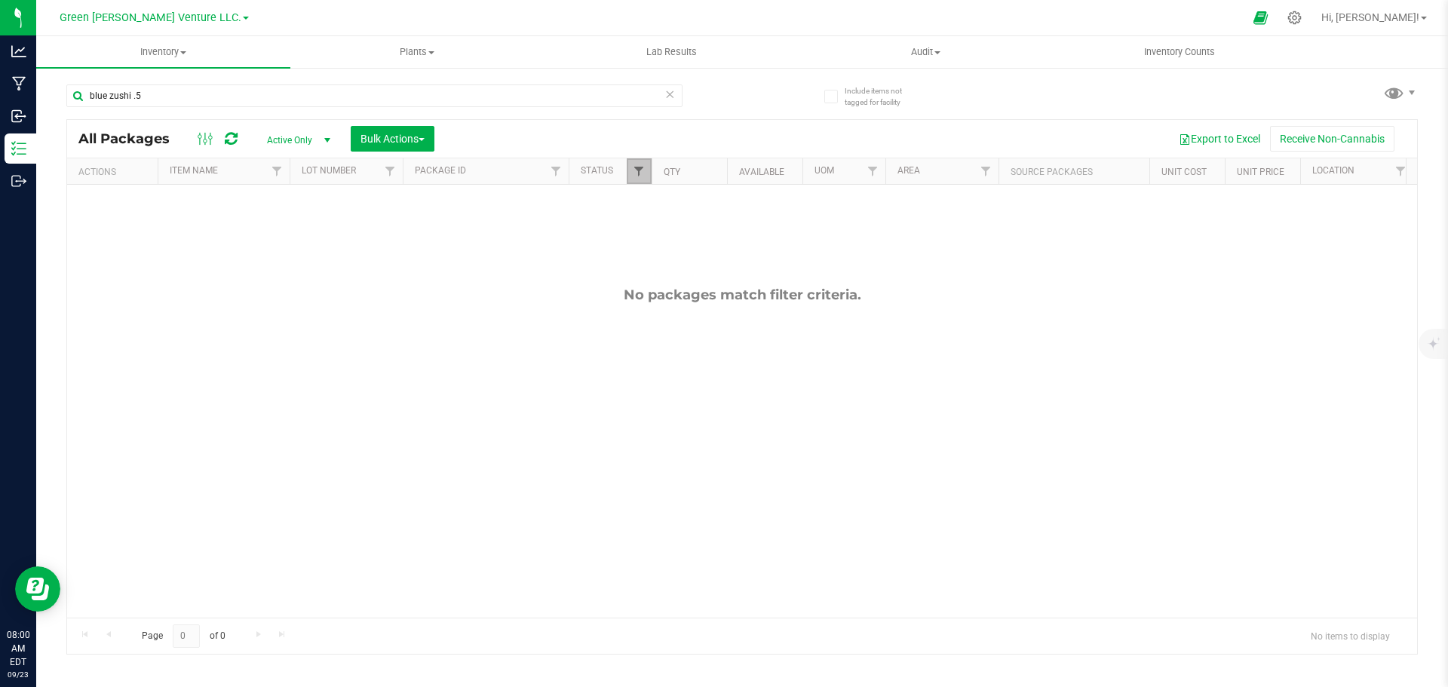
click at [637, 166] on span "Filter" at bounding box center [639, 171] width 12 height 12
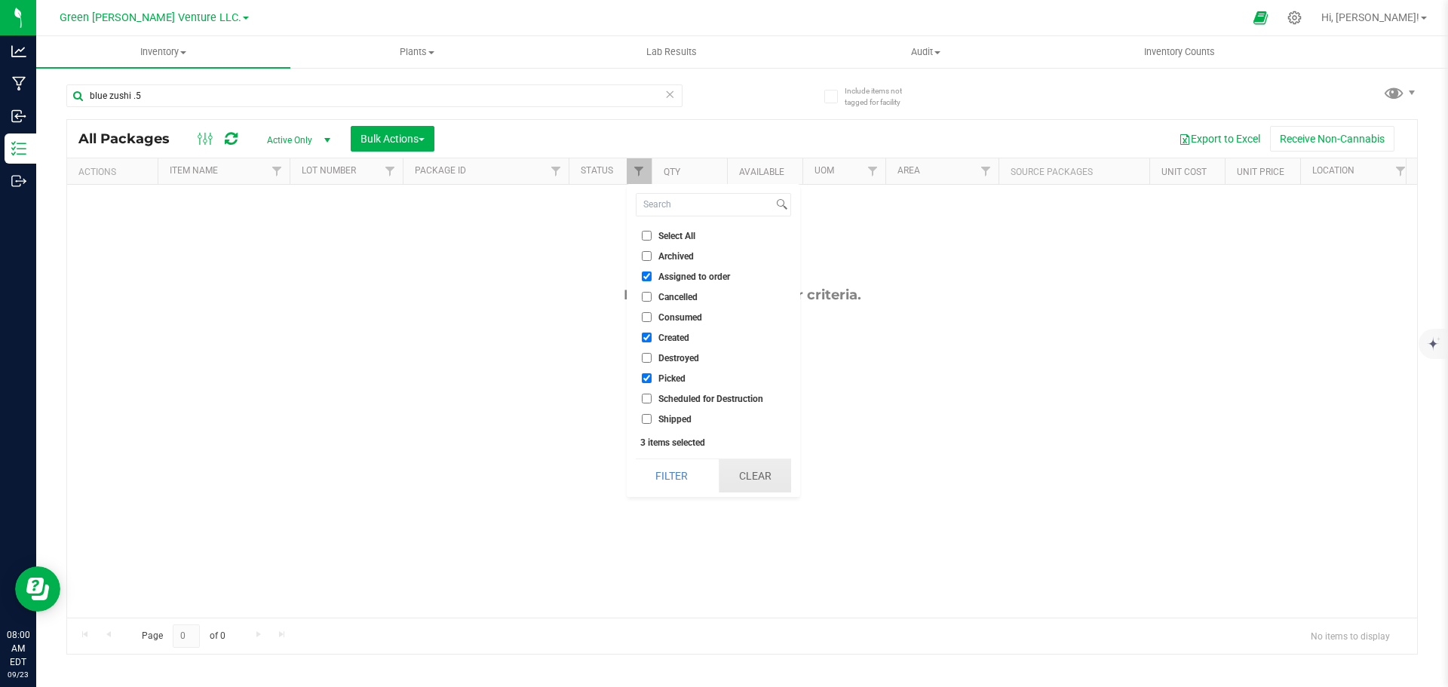
click at [747, 472] on button "Clear" at bounding box center [755, 475] width 72 height 33
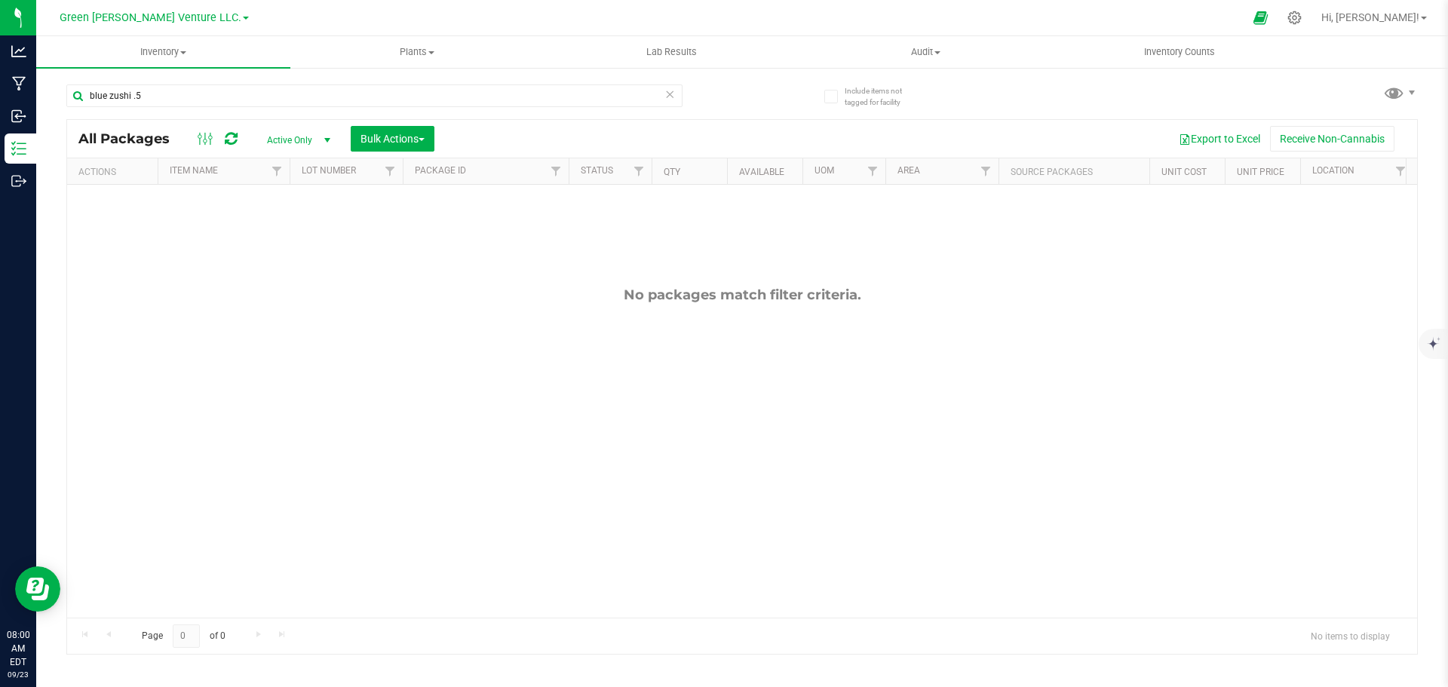
click at [551, 142] on div "Export to Excel Receive Non-Cannabis" at bounding box center [926, 139] width 960 height 26
click at [477, 103] on input "blue zushi .5" at bounding box center [374, 95] width 616 height 23
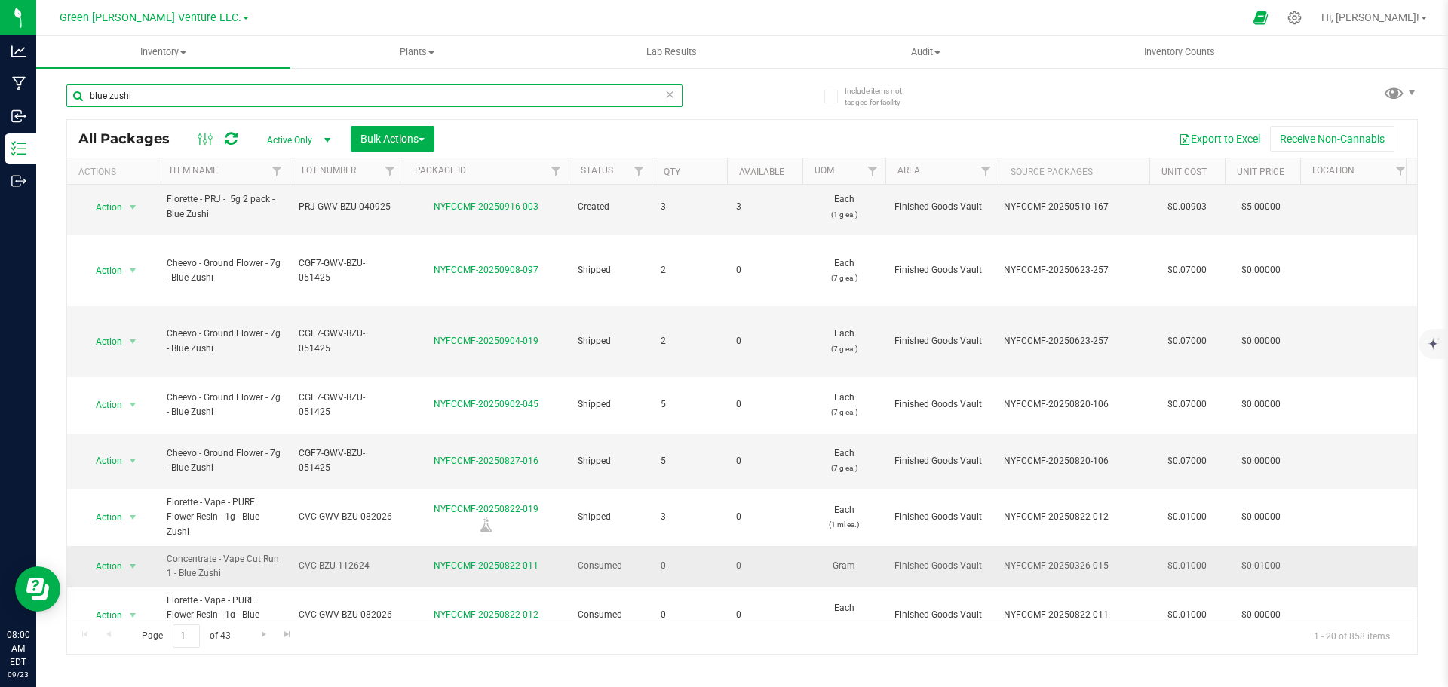
scroll to position [645, 0]
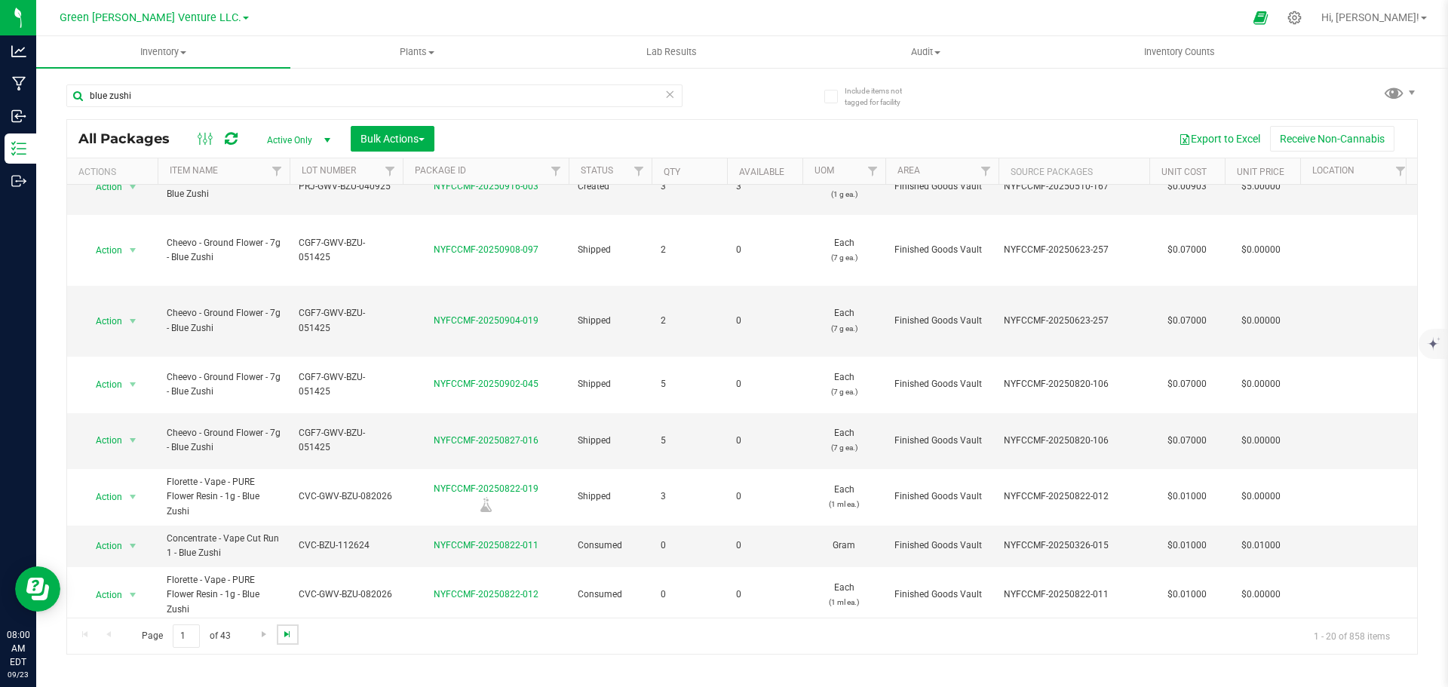
click at [284, 633] on span "Go to the last page" at bounding box center [287, 634] width 12 height 12
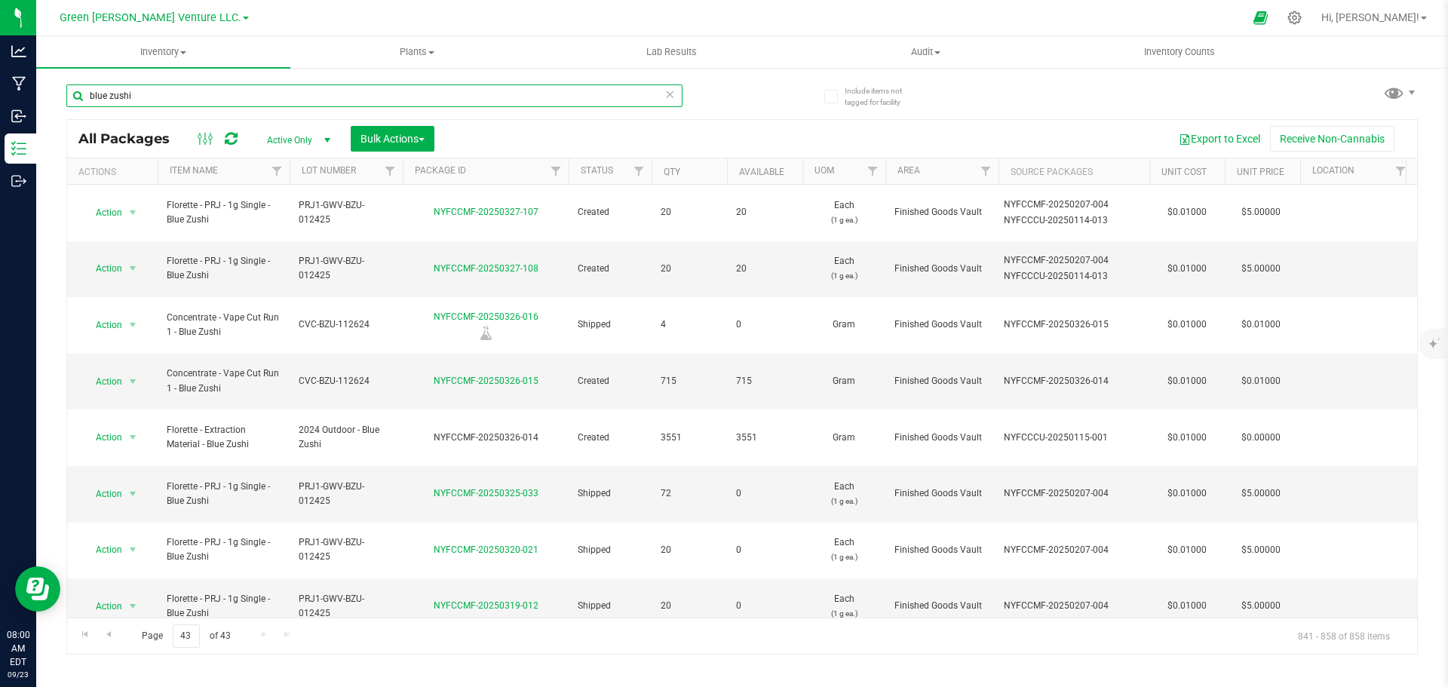
click at [248, 92] on input "blue zushi" at bounding box center [374, 95] width 616 height 23
type input "b"
type input ".5g"
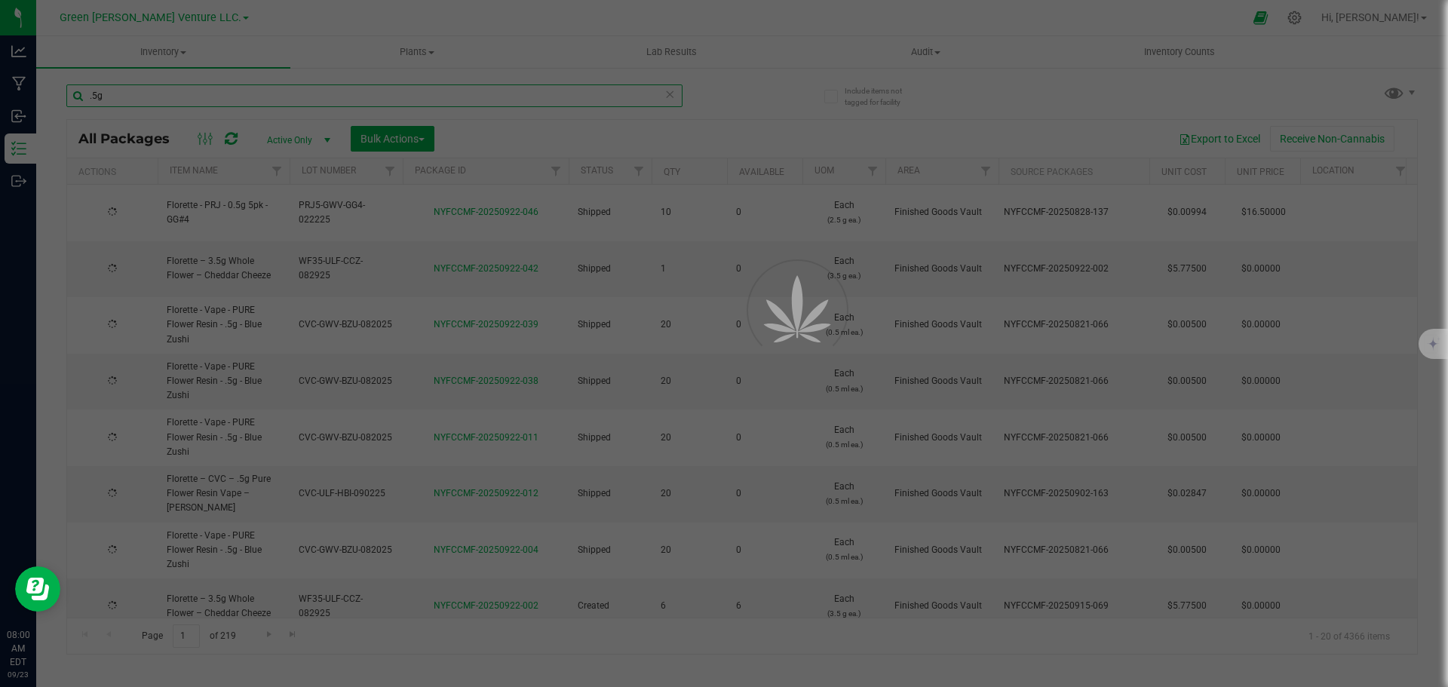
type input "[DATE]"
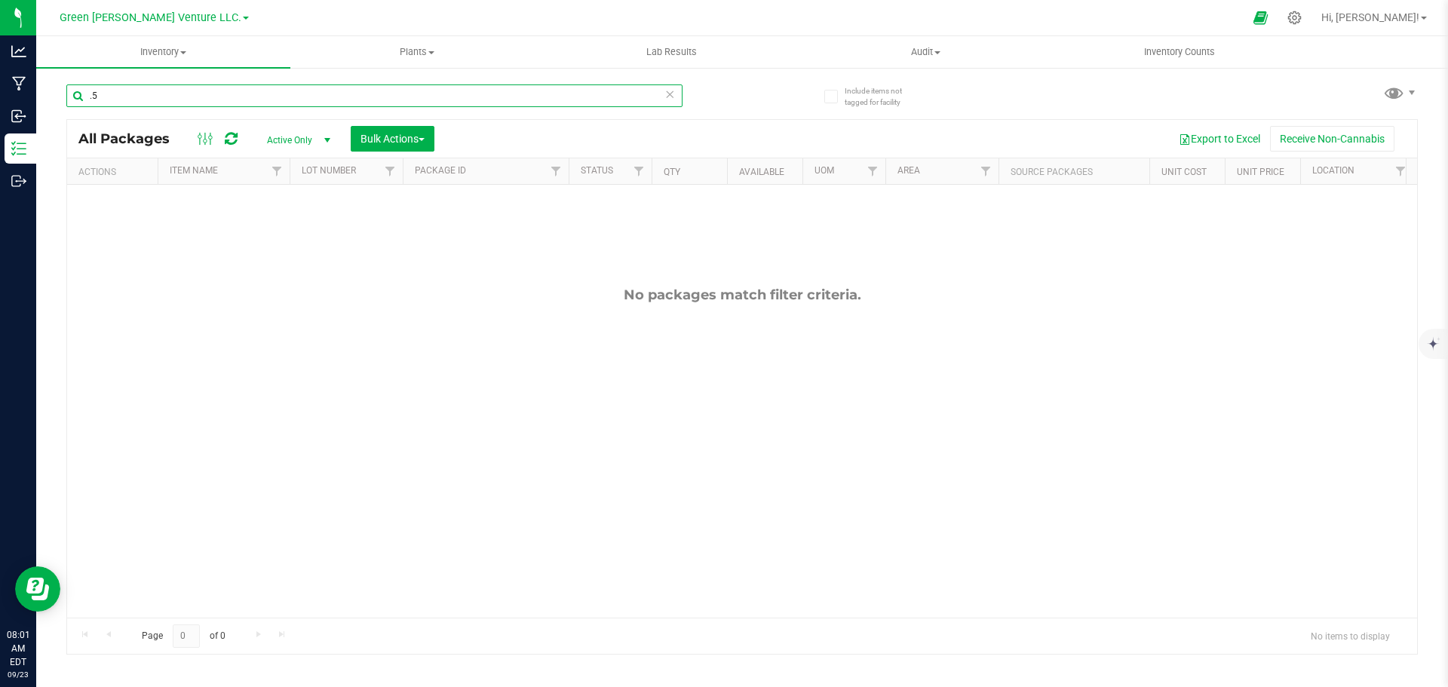
type input "."
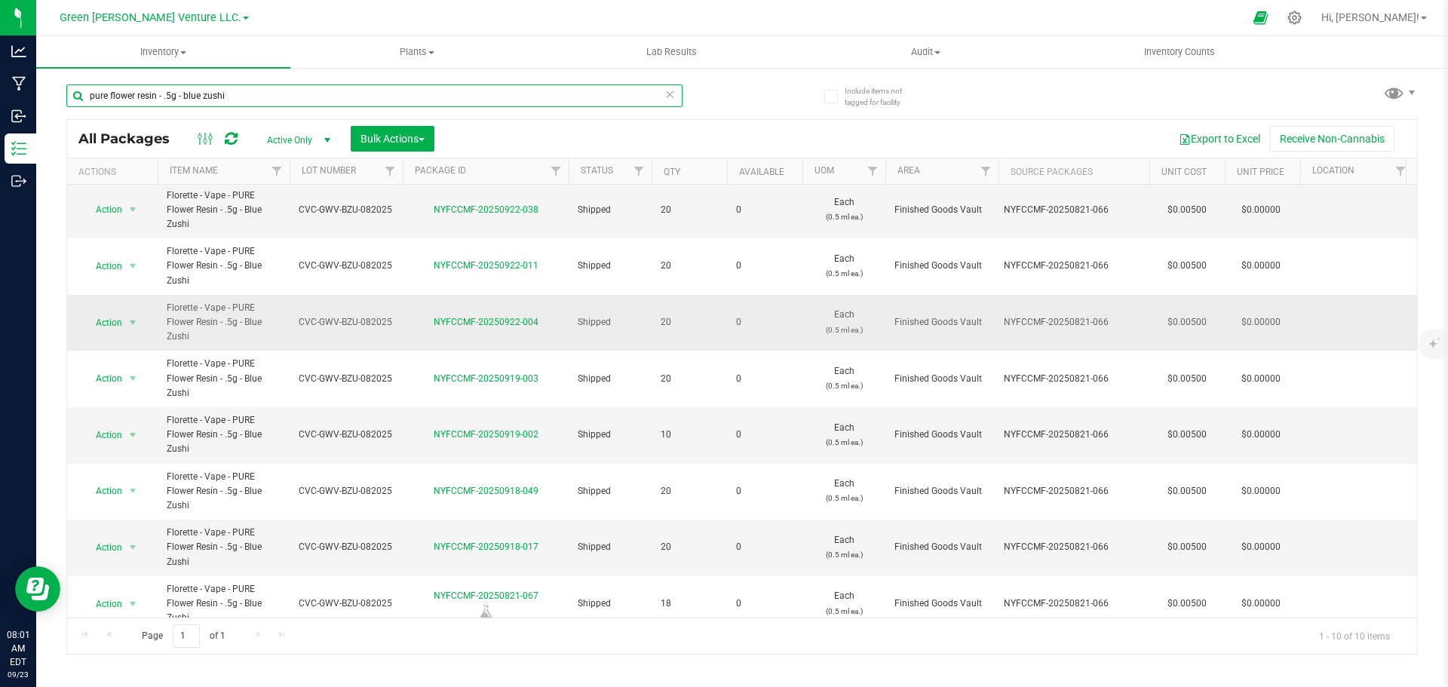
scroll to position [140, 0]
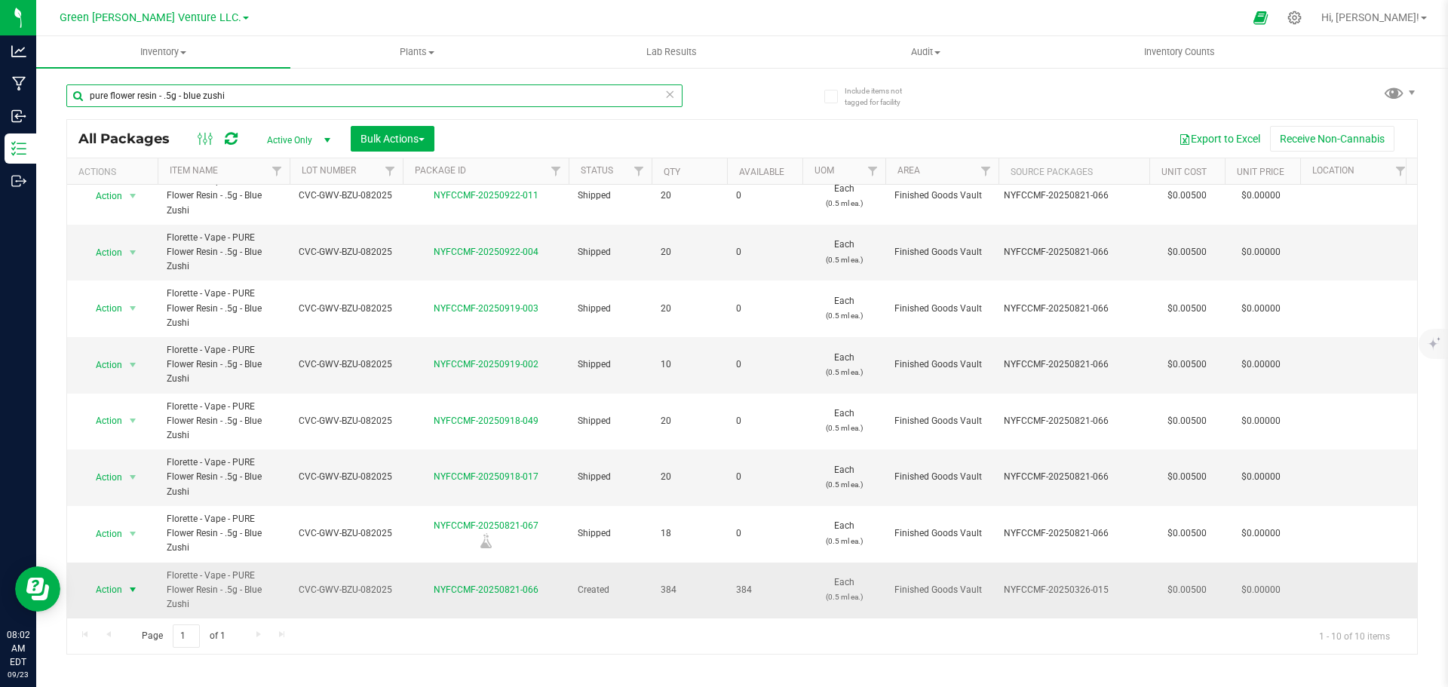
type input "pure flower resin - .5g - blue zushi"
click at [133, 584] on span "select" at bounding box center [133, 590] width 12 height 12
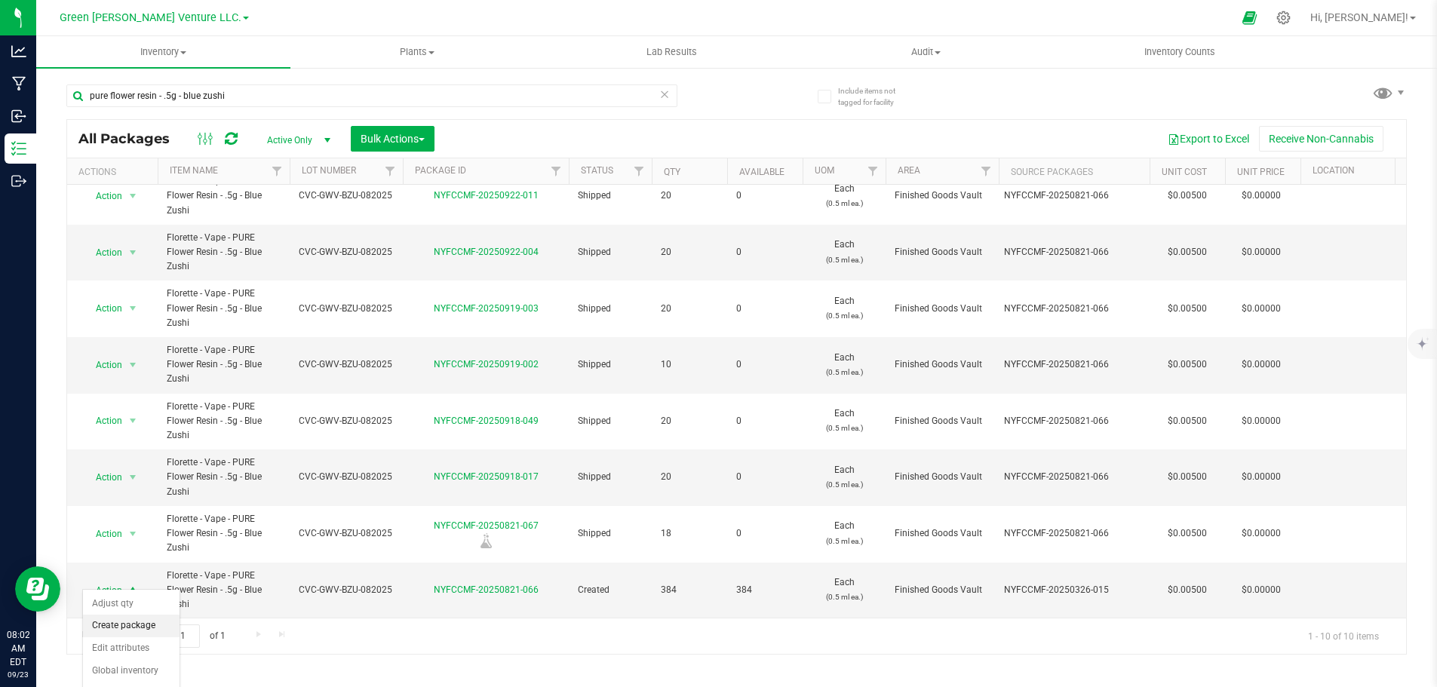
click at [142, 620] on li "Create package" at bounding box center [131, 626] width 97 height 23
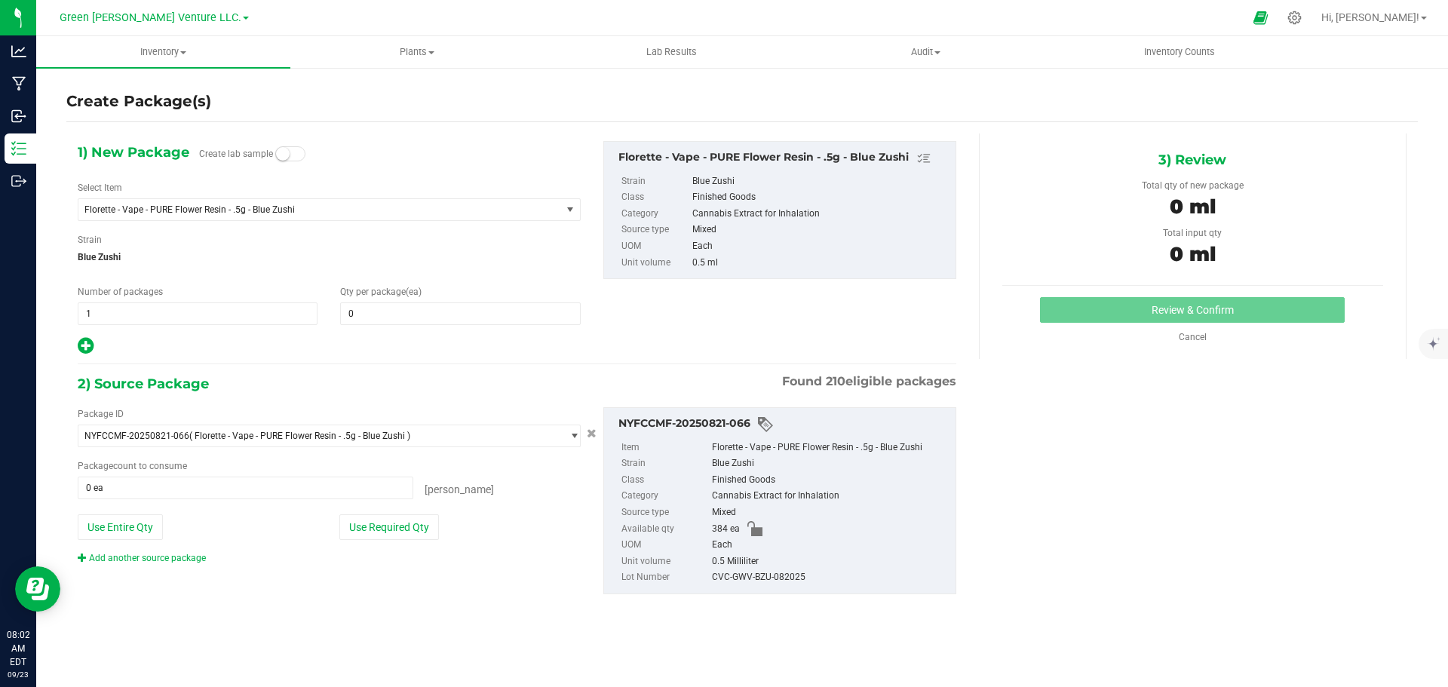
drag, startPoint x: 305, startPoint y: 629, endPoint x: 499, endPoint y: 235, distance: 439.2
click at [499, 235] on div "Strain Blue Zushi" at bounding box center [329, 253] width 503 height 40
click at [183, 311] on span "1 1" at bounding box center [198, 313] width 240 height 23
click at [410, 308] on span at bounding box center [460, 313] width 240 height 23
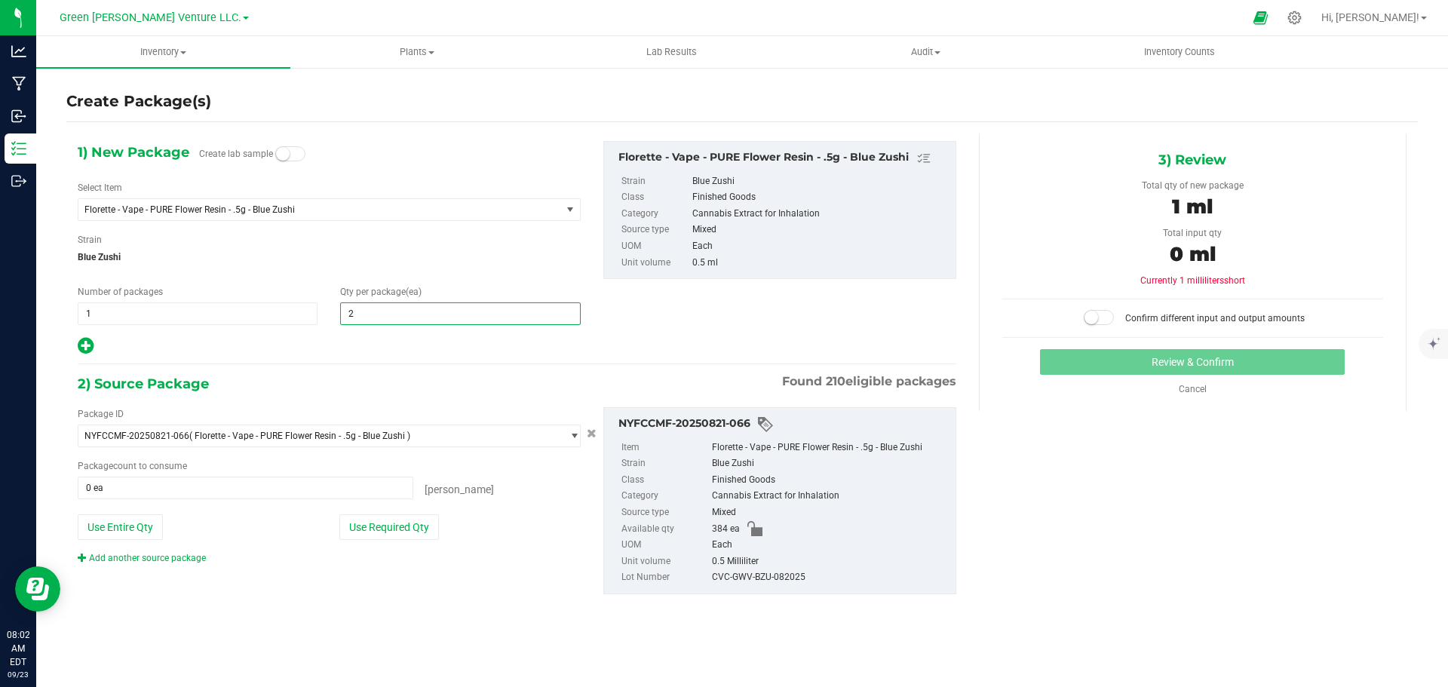
type input "20"
drag, startPoint x: 431, startPoint y: 250, endPoint x: 446, endPoint y: 253, distance: 15.4
click at [434, 250] on span "Blue Zushi" at bounding box center [329, 257] width 503 height 23
click at [413, 535] on button "Use Required Qty" at bounding box center [389, 527] width 100 height 26
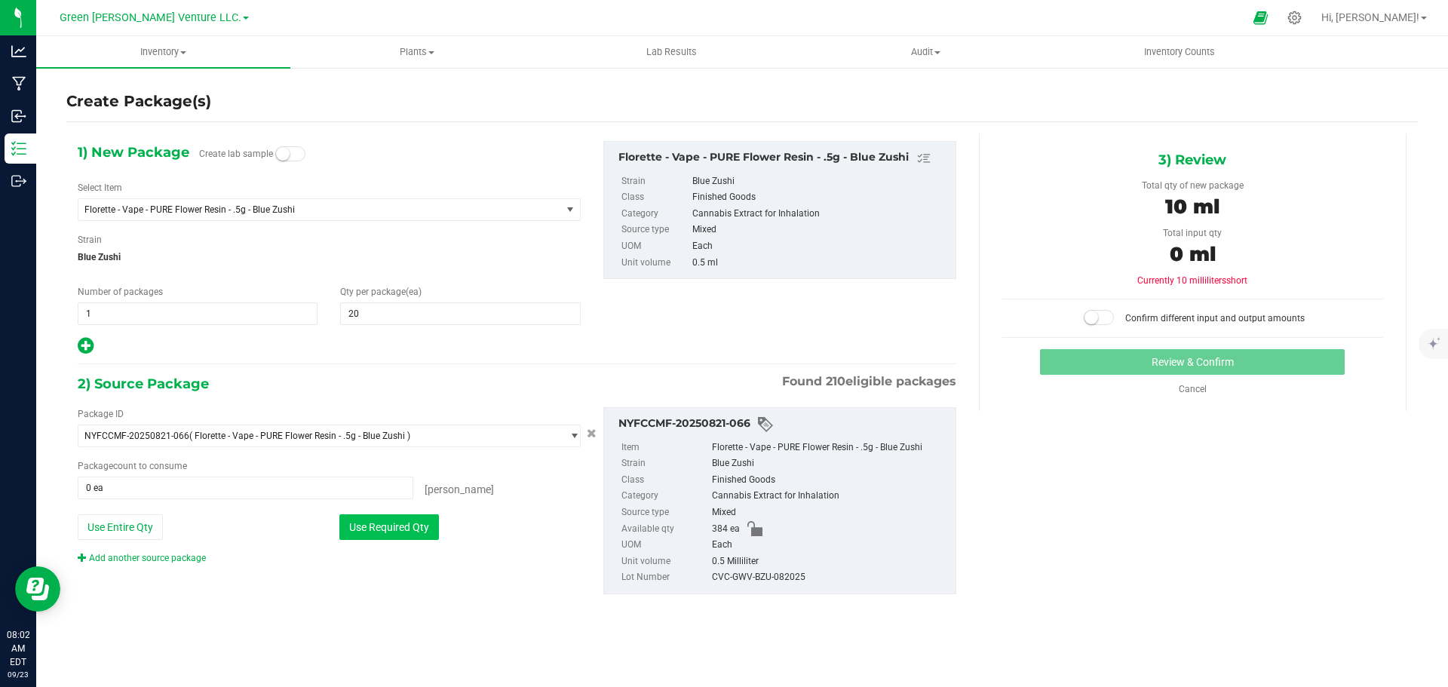
type input "20 ea"
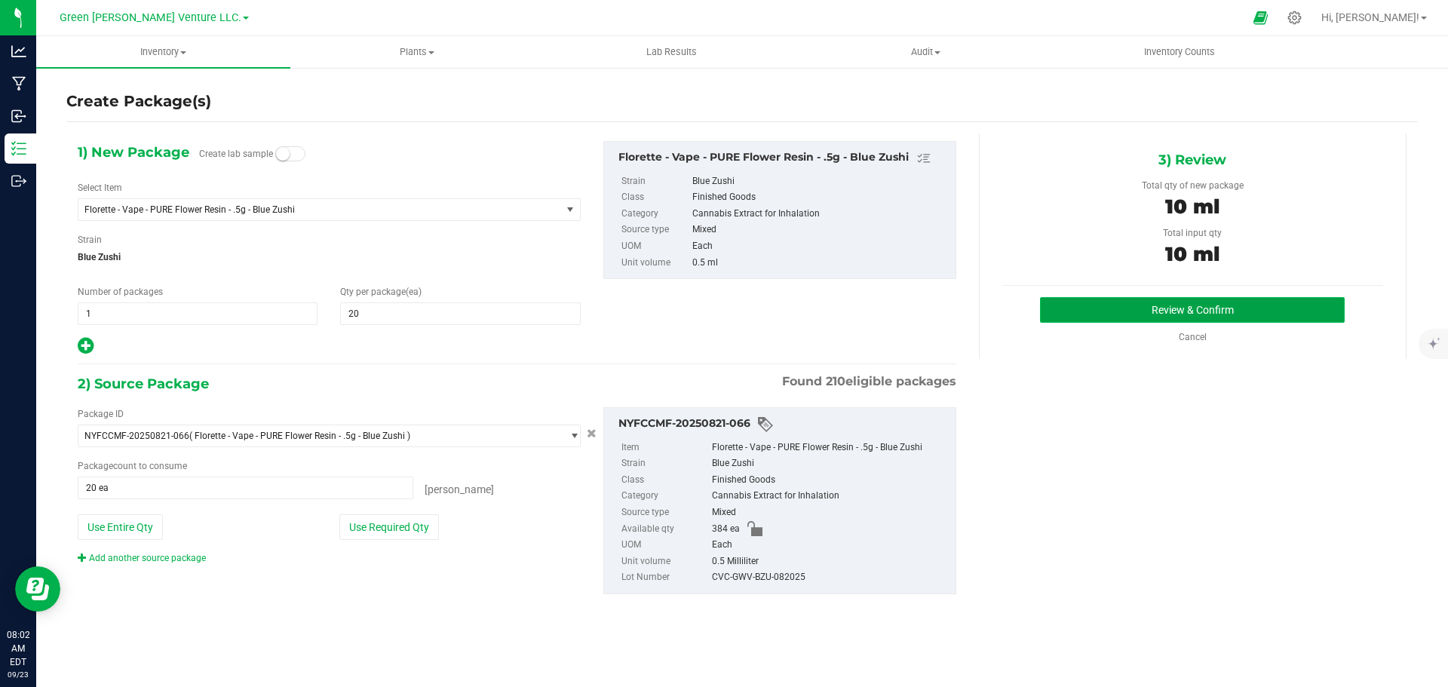
click at [1264, 310] on button "Review & Confirm" at bounding box center [1192, 310] width 305 height 26
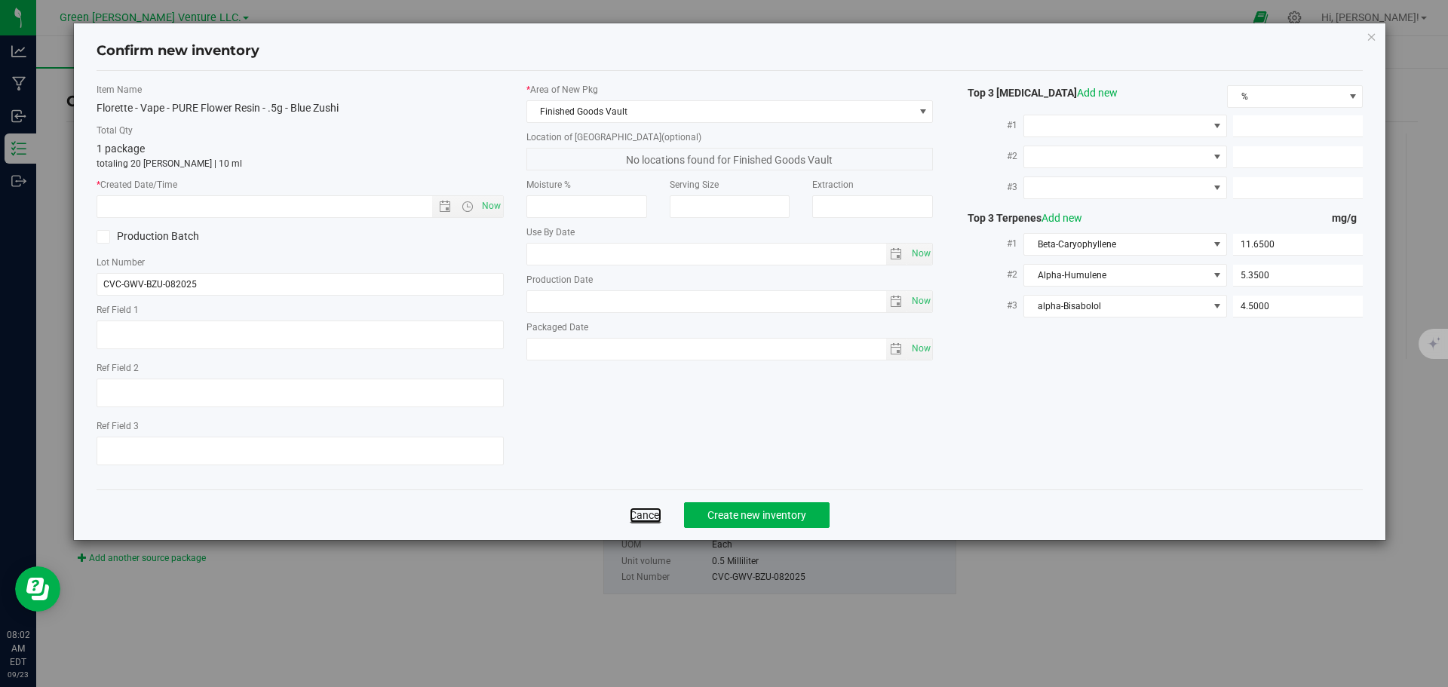
click at [649, 520] on link "Cancel" at bounding box center [646, 515] width 32 height 15
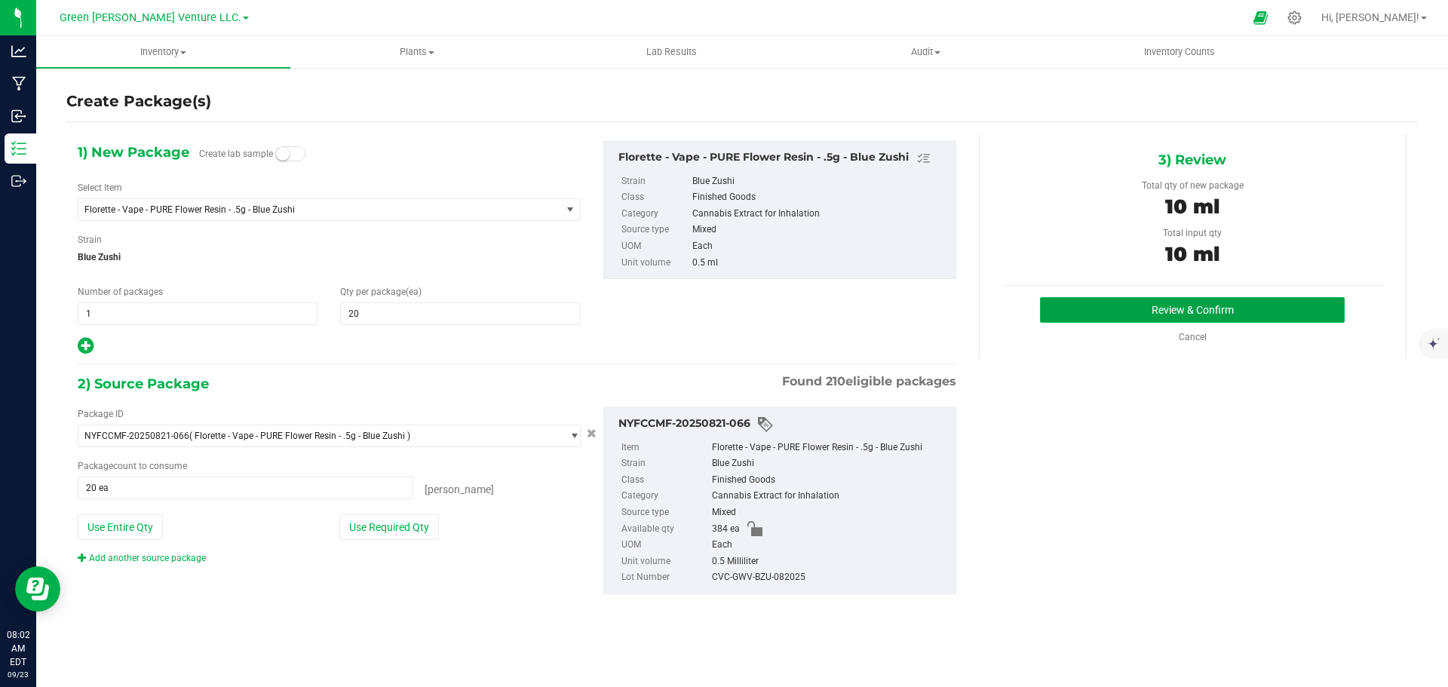
click at [1234, 311] on button "Review & Confirm" at bounding box center [1192, 310] width 305 height 26
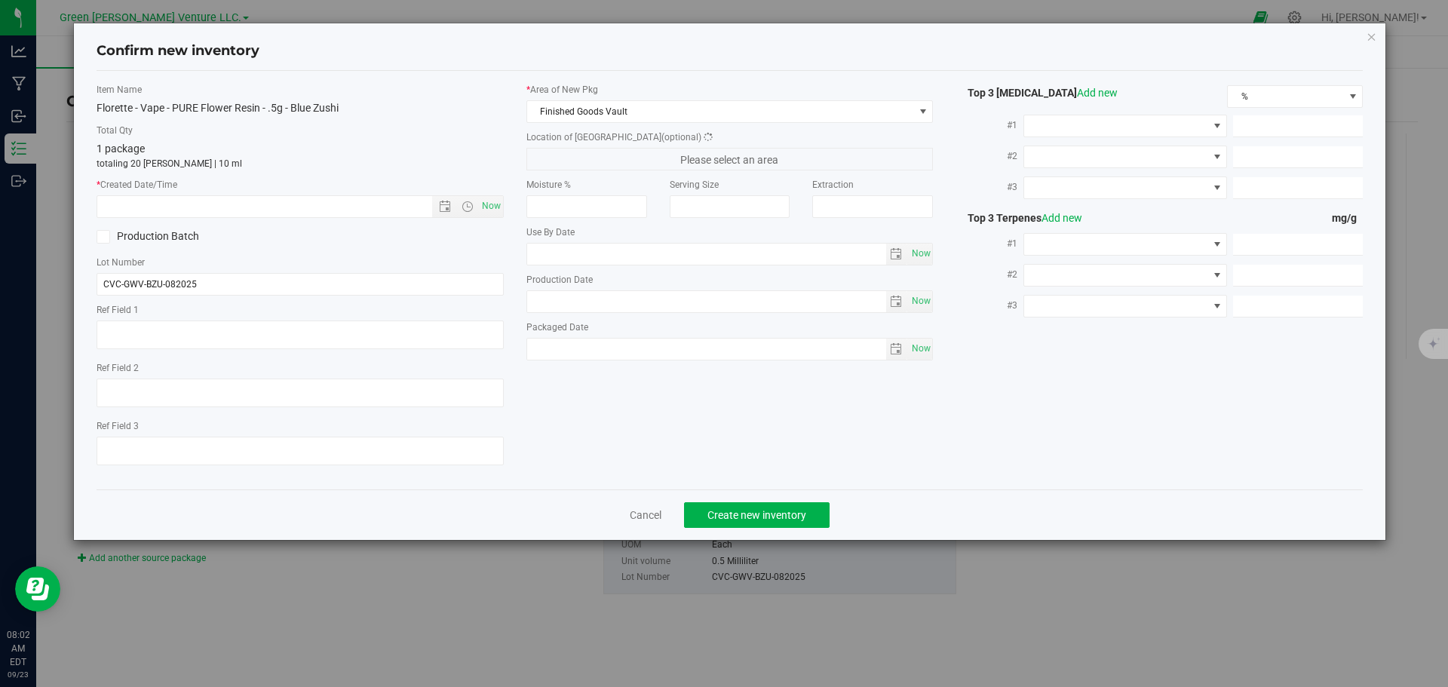
type input "11.6500"
type input "5.3500"
type input "4.5000"
click at [492, 204] on span "Now" at bounding box center [491, 206] width 26 height 22
type input "[DATE] 8:02 AM"
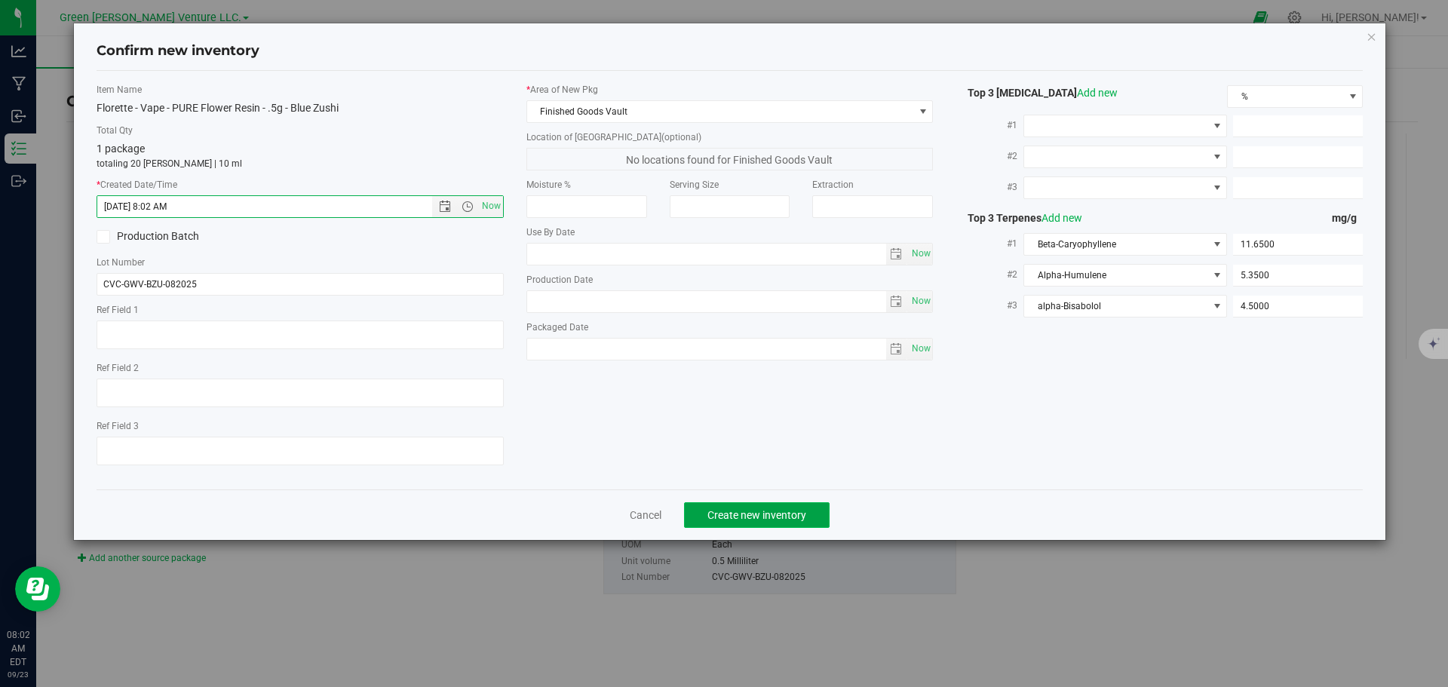
click at [720, 502] on button "Create new inventory" at bounding box center [757, 515] width 146 height 26
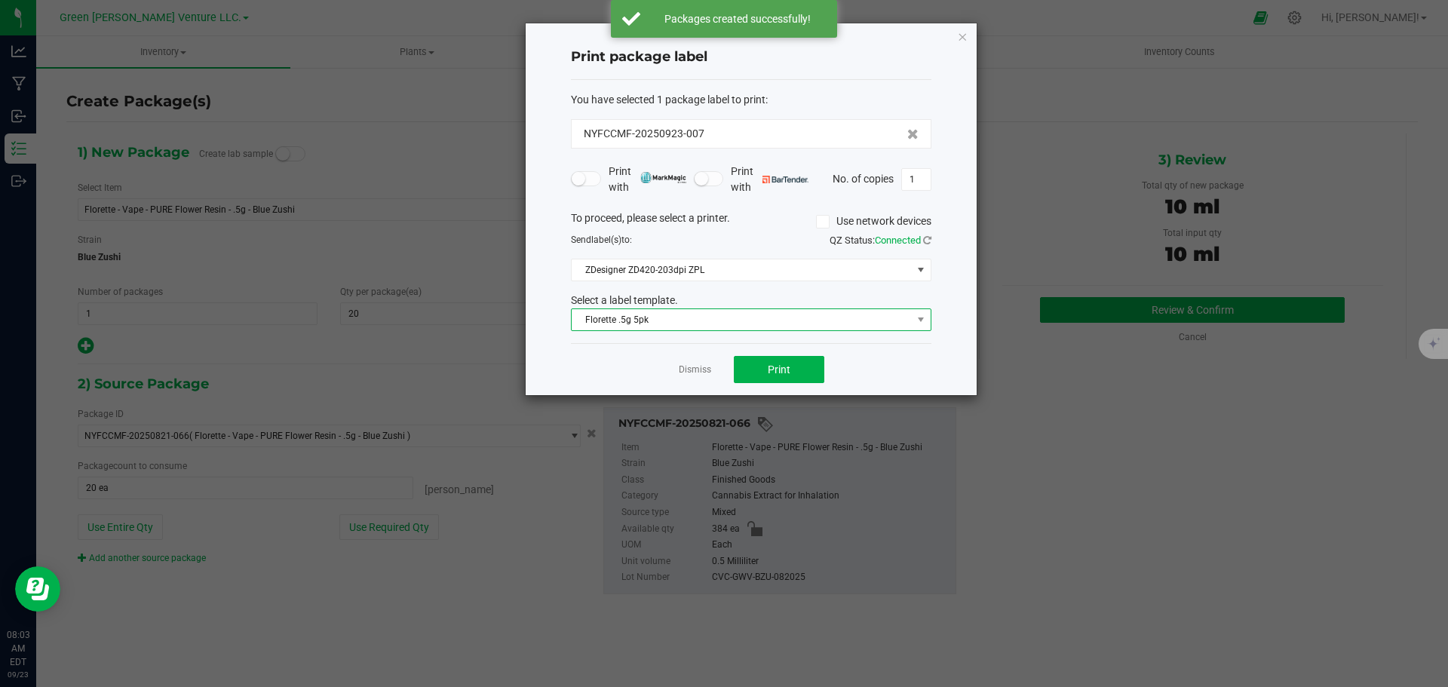
click at [713, 315] on span "Florette .5g 5pk" at bounding box center [742, 319] width 340 height 21
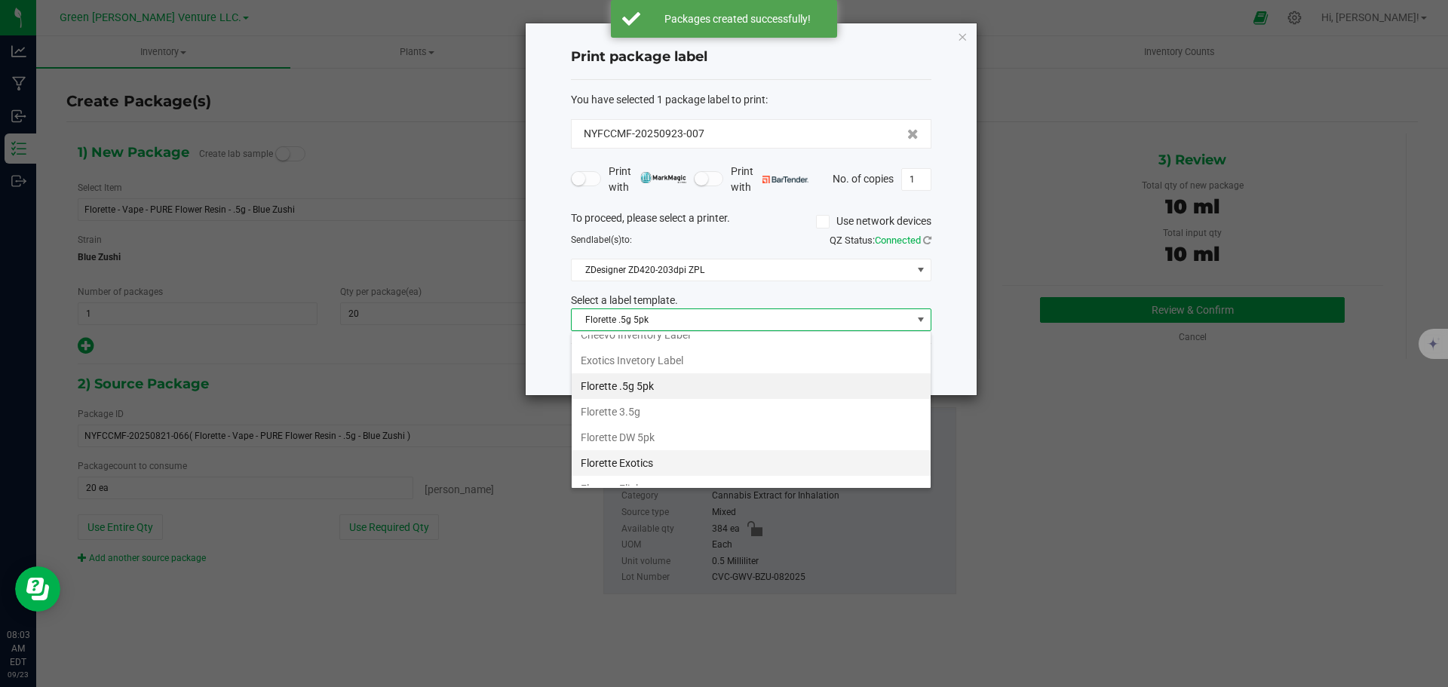
scroll to position [259, 0]
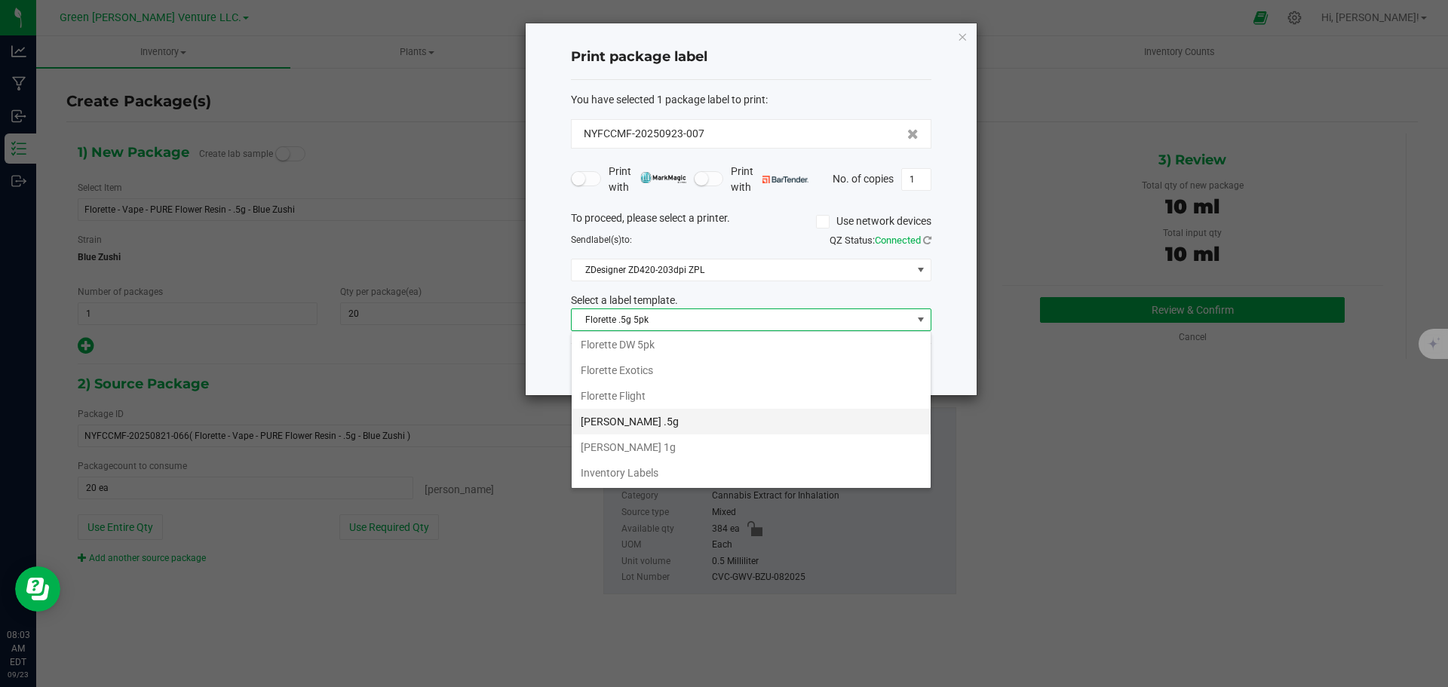
click at [683, 418] on li "[PERSON_NAME] .5g" at bounding box center [751, 422] width 359 height 26
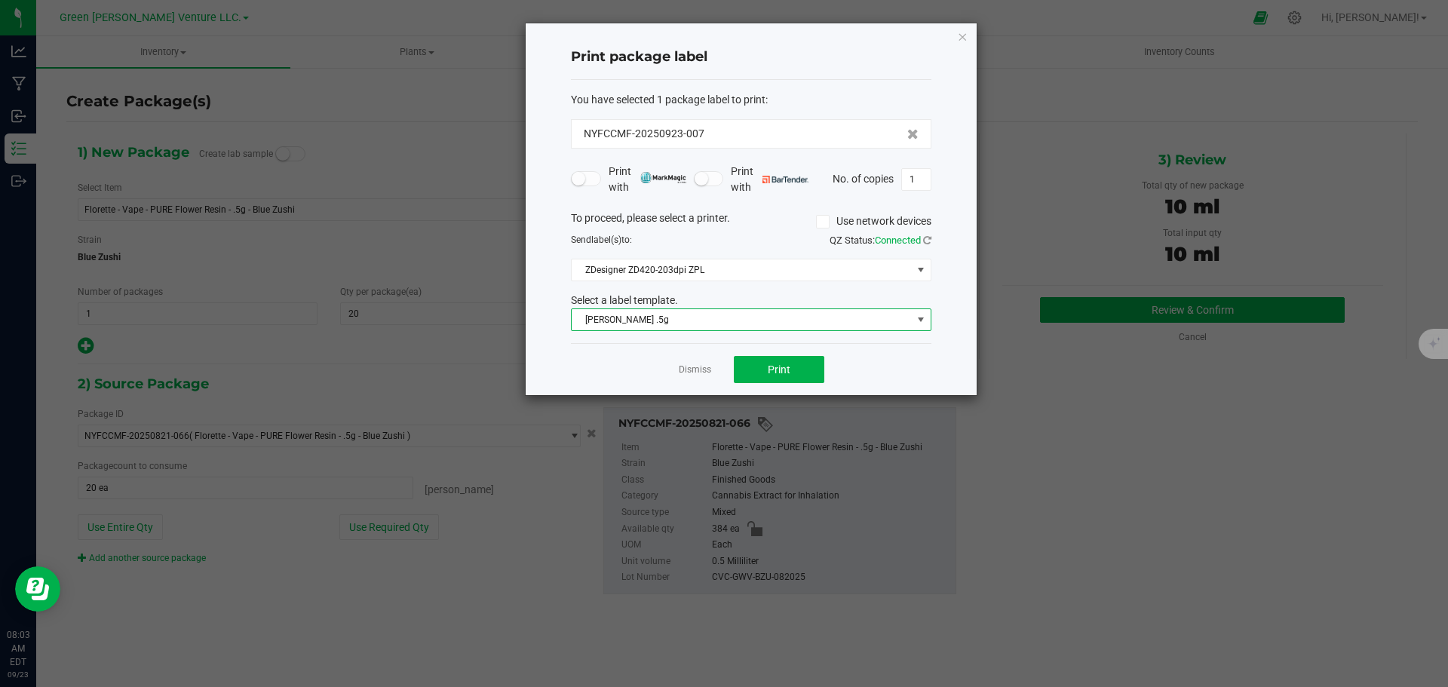
click at [729, 315] on span "[PERSON_NAME] .5g" at bounding box center [742, 319] width 340 height 21
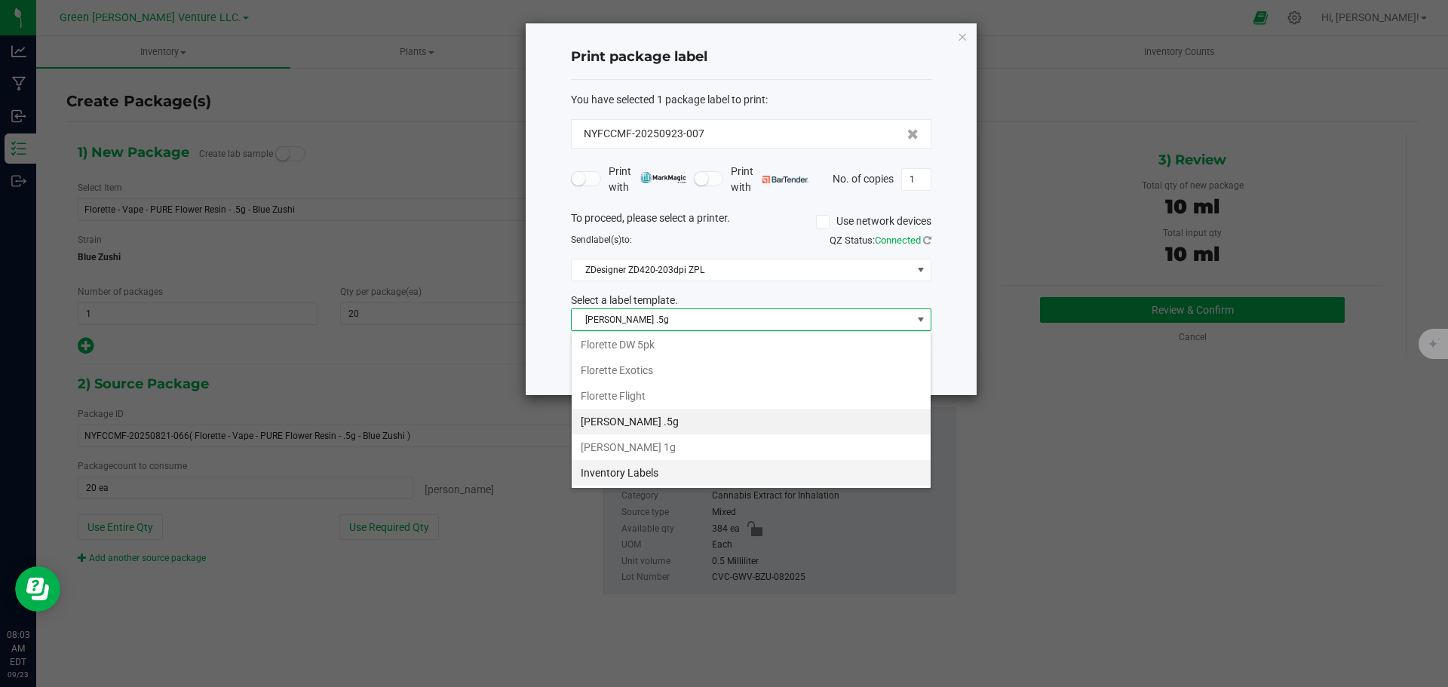
click at [640, 468] on li "Inventory Labels" at bounding box center [751, 473] width 359 height 26
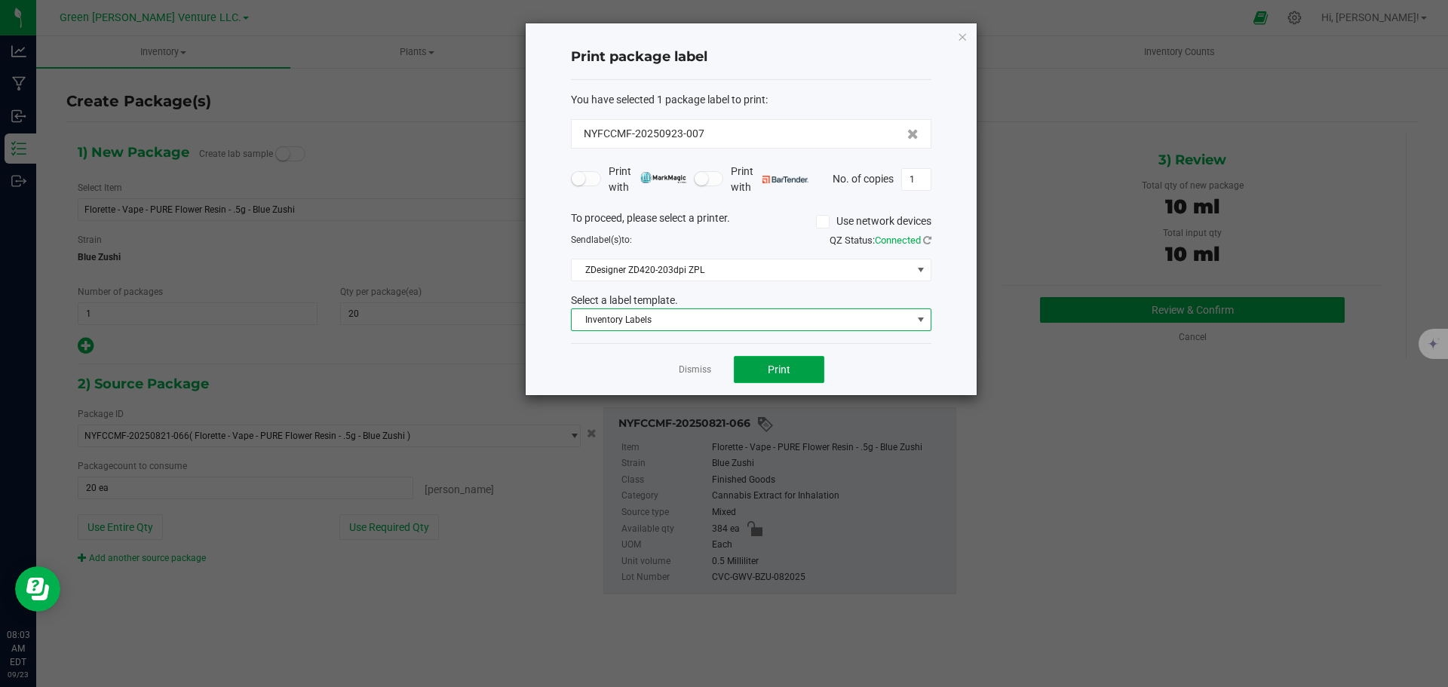
click at [784, 367] on span "Print" at bounding box center [779, 370] width 23 height 12
click at [690, 369] on link "Dismiss" at bounding box center [695, 370] width 32 height 13
